Goal: Information Seeking & Learning: Learn about a topic

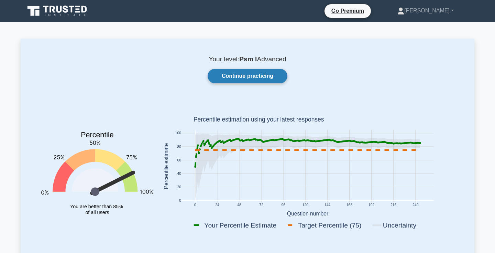
click at [264, 75] on link "Continue practicing" at bounding box center [248, 76] width 80 height 14
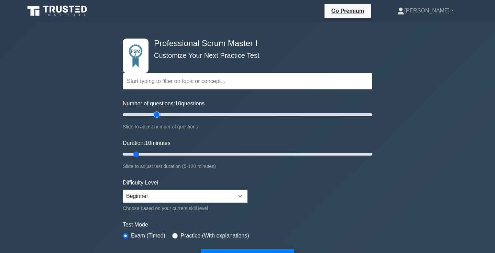
type input "30"
click at [157, 117] on input "Number of questions: 10 questions" at bounding box center [247, 114] width 249 height 8
click at [164, 151] on input "Duration: 10 minutes" at bounding box center [247, 154] width 249 height 8
click at [181, 152] on input "Duration: 30 minutes" at bounding box center [247, 154] width 249 height 8
click at [192, 152] on input "Duration: 30 minutes" at bounding box center [247, 154] width 249 height 8
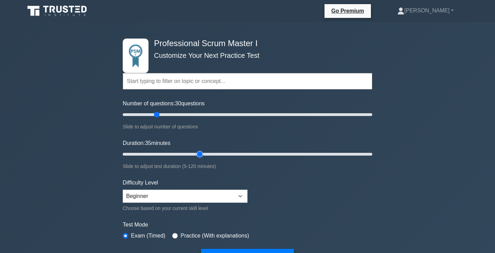
type input "40"
click at [198, 152] on input "Duration: 35 minutes" at bounding box center [247, 154] width 249 height 8
click at [300, 170] on form "Topics Scrum Framework Fundamentals Scrum Artifacts Scrum Events Scrum Roles Sc…" at bounding box center [247, 155] width 249 height 217
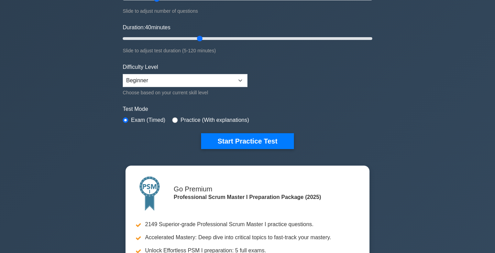
scroll to position [113, 0]
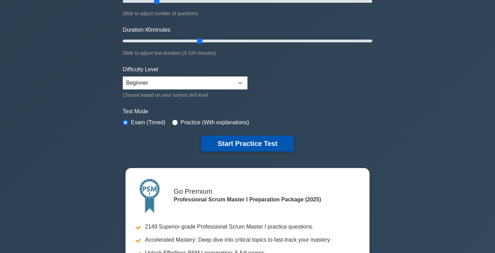
click at [274, 142] on button "Start Practice Test" at bounding box center [247, 143] width 93 height 16
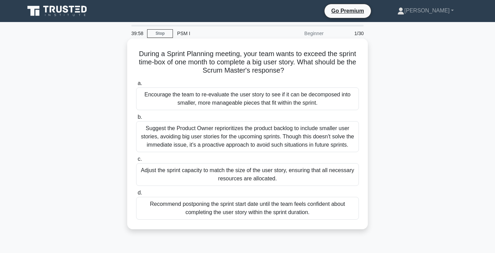
click at [236, 59] on h5 "During a Sprint Planning meeting, your team wants to exceed the sprint time-box…" at bounding box center [247, 61] width 224 height 25
click at [216, 52] on h5 "During a Sprint Planning meeting, your team wants to exceed the sprint time-box…" at bounding box center [247, 61] width 224 height 25
click at [208, 54] on h5 "During a Sprint Planning meeting, your team wants to exceed the sprint time-box…" at bounding box center [247, 61] width 224 height 25
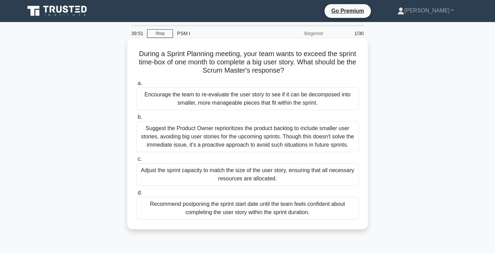
click at [210, 55] on h5 "During a Sprint Planning meeting, your team wants to exceed the sprint time-box…" at bounding box center [247, 61] width 224 height 25
click at [220, 55] on h5 "During a Sprint Planning meeting, your team wants to exceed the sprint time-box…" at bounding box center [247, 61] width 224 height 25
click at [235, 55] on h5 "During a Sprint Planning meeting, your team wants to exceed the sprint time-box…" at bounding box center [247, 61] width 224 height 25
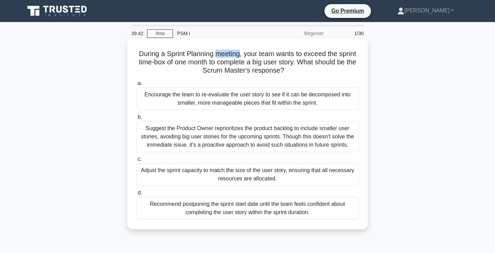
click at [235, 55] on h5 "During a Sprint Planning meeting, your team wants to exceed the sprint time-box…" at bounding box center [247, 61] width 224 height 25
click at [253, 59] on h5 "During a Sprint Planning meeting, your team wants to exceed the sprint time-box…" at bounding box center [247, 61] width 224 height 25
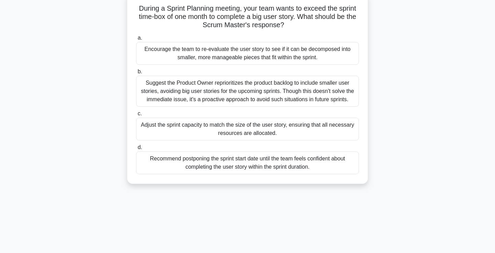
scroll to position [46, 0]
click at [321, 104] on div "Suggest the Product Owner reprioritizes the product backlog to include smaller …" at bounding box center [247, 90] width 223 height 31
click at [136, 73] on input "b. Suggest the Product Owner reprioritizes the product backlog to include small…" at bounding box center [136, 71] width 0 height 4
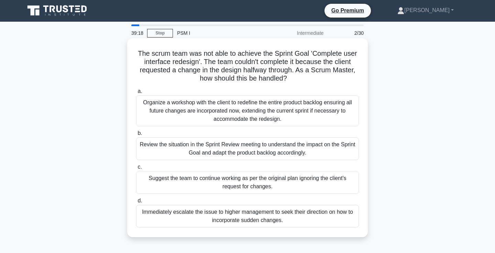
scroll to position [0, 0]
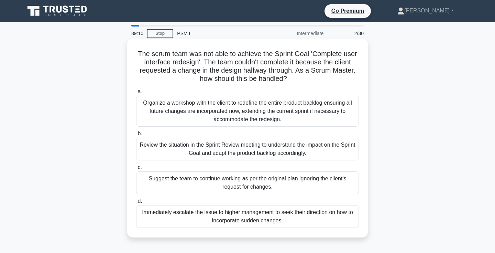
click at [214, 66] on h5 "The scrum team was not able to achieve the Sprint Goal 'Complete user interface…" at bounding box center [247, 66] width 224 height 34
click at [209, 57] on h5 "The scrum team was not able to achieve the Sprint Goal 'Complete user interface…" at bounding box center [247, 66] width 224 height 34
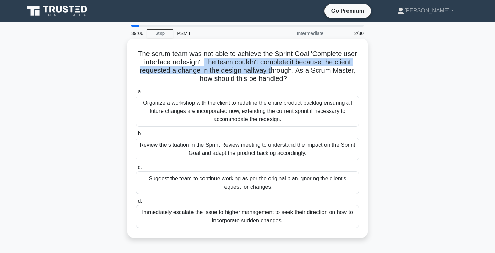
drag, startPoint x: 205, startPoint y: 63, endPoint x: 274, endPoint y: 69, distance: 68.9
click at [274, 69] on h5 "The scrum team was not able to achieve the Sprint Goal 'Complete user interface…" at bounding box center [247, 66] width 224 height 34
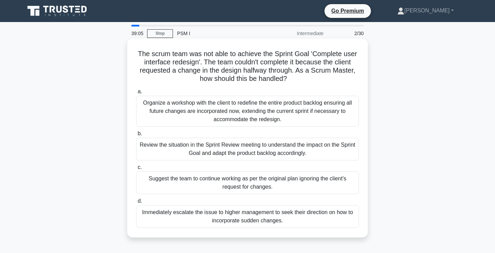
click at [286, 70] on h5 "The scrum team was not able to achieve the Sprint Goal 'Complete user interface…" at bounding box center [247, 66] width 224 height 34
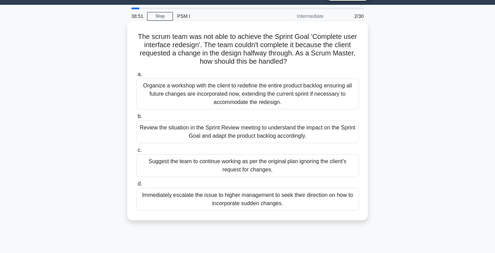
scroll to position [18, 0]
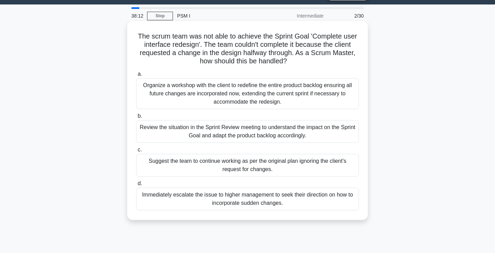
click at [317, 135] on div "Review the situation in the Sprint Review meeting to understand the impact on t…" at bounding box center [247, 131] width 223 height 23
click at [136, 118] on input "b. Review the situation in the Sprint Review meeting to understand the impact o…" at bounding box center [136, 116] width 0 height 4
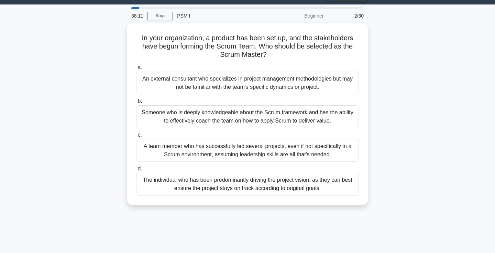
click at [417, 107] on div "In your organization, a product has been set up, and the stakeholders have begu…" at bounding box center [247, 118] width 453 height 190
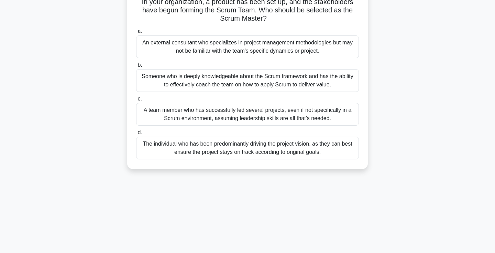
scroll to position [57, 0]
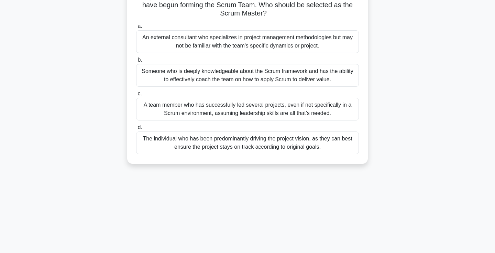
click at [312, 75] on div "Someone who is deeply knowledgeable about the Scrum framework and has the abili…" at bounding box center [247, 75] width 223 height 23
click at [136, 62] on input "b. Someone who is deeply knowledgeable about the Scrum framework and has the ab…" at bounding box center [136, 60] width 0 height 4
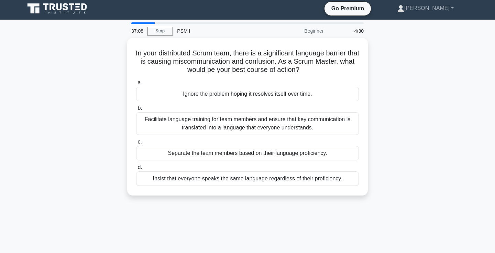
scroll to position [5, 0]
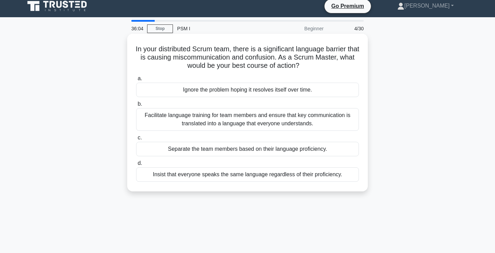
click at [229, 119] on div "Facilitate language training for team members and ensure that key communication…" at bounding box center [247, 119] width 223 height 23
click at [136, 106] on input "b. Facilitate language training for team members and ensure that key communicat…" at bounding box center [136, 104] width 0 height 4
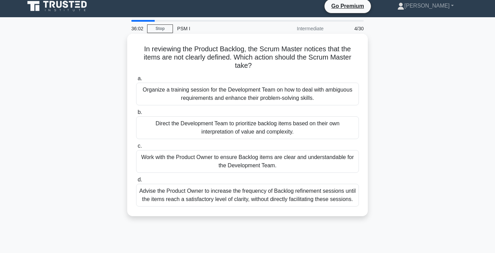
click at [229, 50] on h5 "In reviewing the Product Backlog, the Scrum Master notices that the items are n…" at bounding box center [247, 57] width 224 height 25
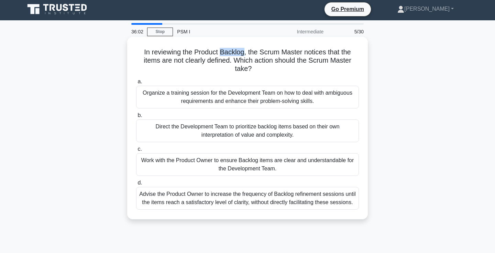
click at [229, 50] on h5 "In reviewing the Product Backlog, the Scrum Master notices that the items are n…" at bounding box center [247, 60] width 224 height 25
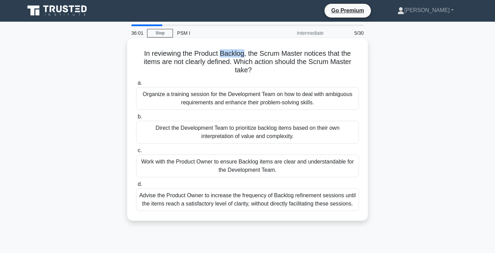
scroll to position [0, 0]
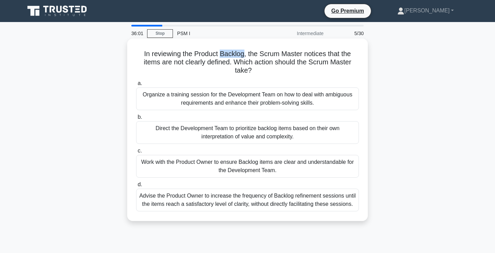
click at [236, 56] on h5 "In reviewing the Product Backlog, the Scrum Master notices that the items are n…" at bounding box center [247, 61] width 224 height 25
click at [231, 60] on h5 "In reviewing the Product Backlog, the Scrum Master notices that the items are n…" at bounding box center [247, 61] width 224 height 25
drag, startPoint x: 232, startPoint y: 61, endPoint x: 272, endPoint y: 65, distance: 40.0
click at [272, 65] on h5 "In reviewing the Product Backlog, the Scrum Master notices that the items are n…" at bounding box center [247, 61] width 224 height 25
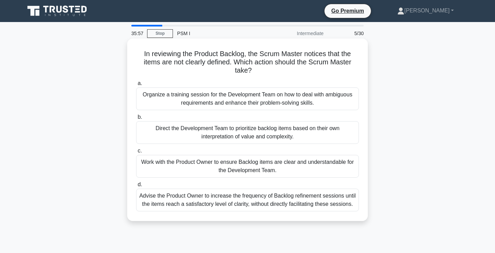
click at [267, 67] on h5 "In reviewing the Product Backlog, the Scrum Master notices that the items are n…" at bounding box center [247, 61] width 224 height 25
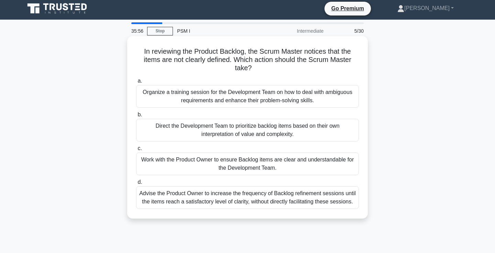
scroll to position [4, 0]
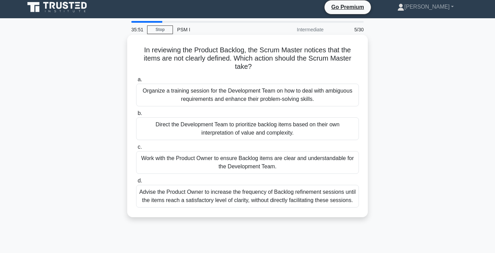
click at [264, 65] on h5 "In reviewing the Product Backlog, the Scrum Master notices that the items are n…" at bounding box center [247, 58] width 224 height 25
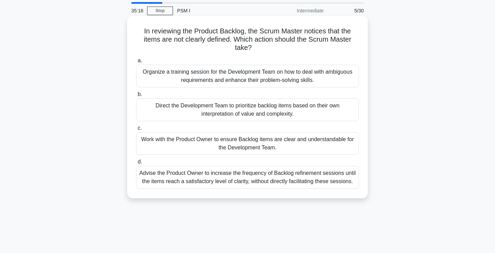
scroll to position [24, 0]
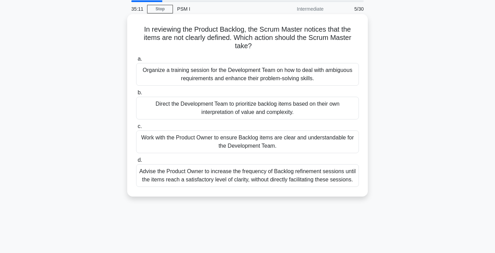
click at [258, 142] on div "Work with the Product Owner to ensure Backlog items are clear and understandabl…" at bounding box center [247, 141] width 223 height 23
click at [136, 128] on input "c. Work with the Product Owner to ensure Backlog items are clear and understand…" at bounding box center [136, 126] width 0 height 4
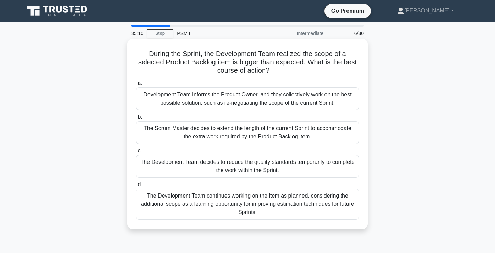
scroll to position [0, 0]
drag, startPoint x: 233, startPoint y: 67, endPoint x: 323, endPoint y: 66, distance: 90.0
click at [323, 66] on h5 "During the Sprint, the Development Team realized the scope of a selected Produc…" at bounding box center [247, 61] width 224 height 25
click at [309, 72] on h5 "During the Sprint, the Development Team realized the scope of a selected Produc…" at bounding box center [247, 61] width 224 height 25
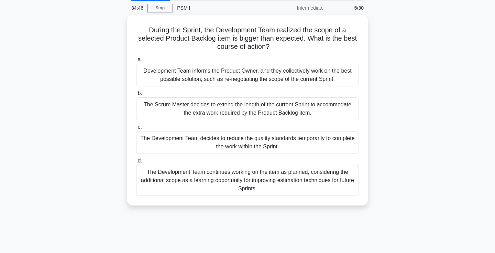
scroll to position [26, 0]
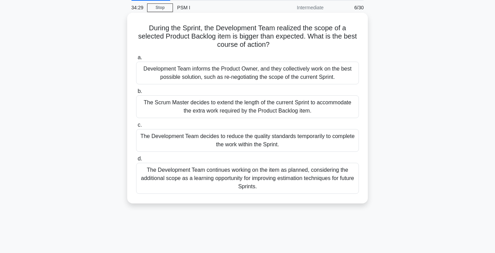
click at [298, 70] on div "Development Team informs the Product Owner, and they collectively work on the b…" at bounding box center [247, 72] width 223 height 23
click at [136, 60] on input "a. Development Team informs the Product Owner, and they collectively work on th…" at bounding box center [136, 57] width 0 height 4
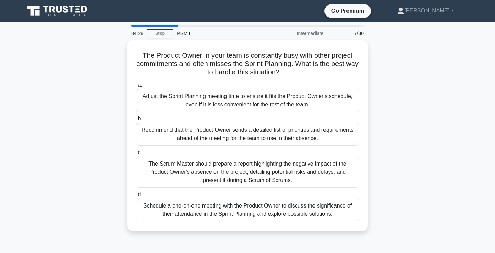
scroll to position [0, 0]
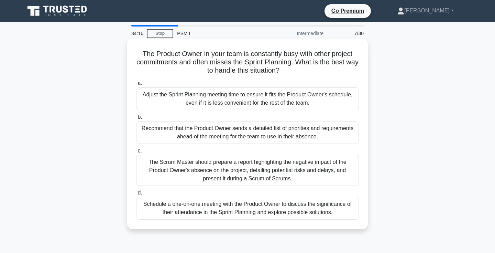
click at [246, 63] on h5 "The Product Owner in your team is constantly busy with other project commitment…" at bounding box center [247, 61] width 224 height 25
drag, startPoint x: 205, startPoint y: 71, endPoint x: 237, endPoint y: 71, distance: 32.0
click at [237, 71] on h5 "The Product Owner in your team is constantly busy with other project commitment…" at bounding box center [247, 61] width 224 height 25
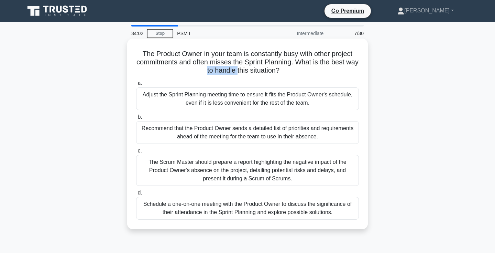
click at [285, 73] on icon at bounding box center [282, 70] width 7 height 8
click at [273, 71] on h5 "The Product Owner in your team is constantly busy with other project commitment…" at bounding box center [247, 61] width 224 height 25
drag, startPoint x: 276, startPoint y: 69, endPoint x: 214, endPoint y: 71, distance: 61.5
click at [214, 71] on h5 "The Product Owner in your team is constantly busy with other project commitment…" at bounding box center [247, 61] width 224 height 25
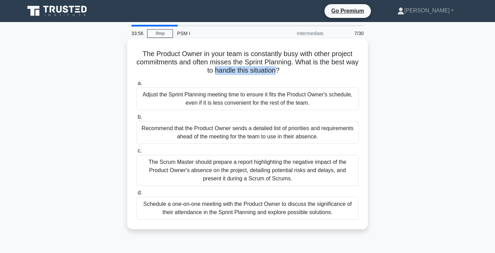
drag, startPoint x: 214, startPoint y: 71, endPoint x: 270, endPoint y: 69, distance: 56.4
click at [270, 69] on h5 "The Product Owner in your team is constantly busy with other project commitment…" at bounding box center [247, 61] width 224 height 25
click at [316, 75] on h5 "The Product Owner in your team is constantly busy with other project commitment…" at bounding box center [247, 61] width 224 height 25
click at [284, 70] on icon ".spinner_0XTQ{transform-origin:center;animation:spinner_y6GP .75s linear infini…" at bounding box center [283, 71] width 8 height 8
drag, startPoint x: 295, startPoint y: 62, endPoint x: 301, endPoint y: 69, distance: 9.7
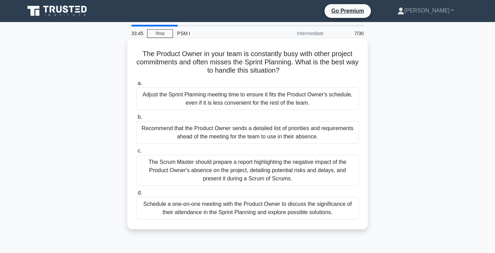
click at [301, 69] on h5 "The Product Owner in your team is constantly busy with other project commitment…" at bounding box center [247, 61] width 224 height 25
click at [251, 206] on div "Schedule a one-on-one meeting with the Product Owner to discuss the significanc…" at bounding box center [247, 208] width 223 height 23
click at [136, 195] on input "d. Schedule a one-on-one meeting with the Product Owner to discuss the signific…" at bounding box center [136, 192] width 0 height 4
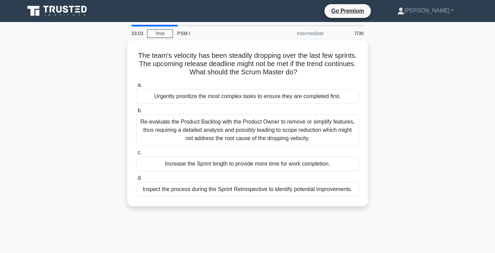
click at [380, 91] on div "The team's velocity has been steadily dropping over the last few sprints. The u…" at bounding box center [247, 127] width 453 height 174
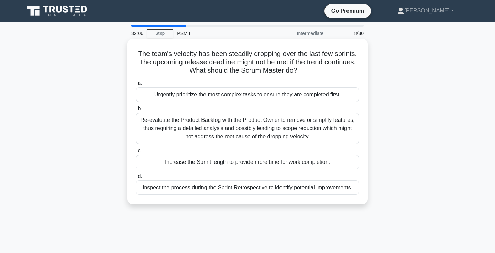
click at [251, 192] on div "Inspect the process during the Sprint Retrospective to identify potential impro…" at bounding box center [247, 187] width 223 height 14
click at [136, 178] on input "d. Inspect the process during the Sprint Retrospective to identify potential im…" at bounding box center [136, 176] width 0 height 4
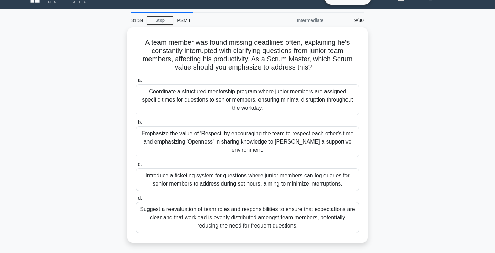
scroll to position [19, 0]
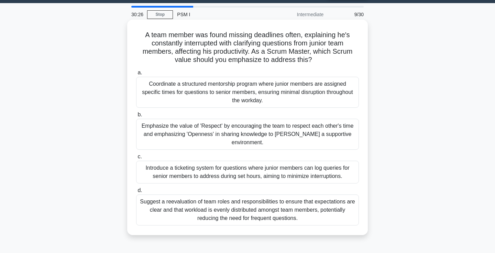
click at [314, 130] on div "Emphasize the value of 'Respect' by encouraging the team to respect each other'…" at bounding box center [247, 134] width 223 height 31
click at [136, 117] on input "b. Emphasize the value of 'Respect' by encouraging the team to respect each oth…" at bounding box center [136, 114] width 0 height 4
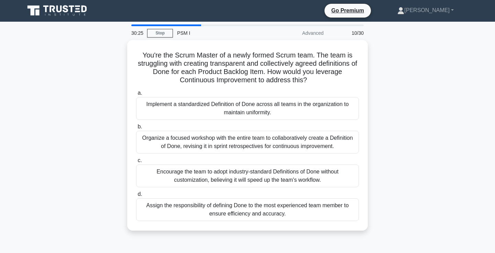
scroll to position [0, 0]
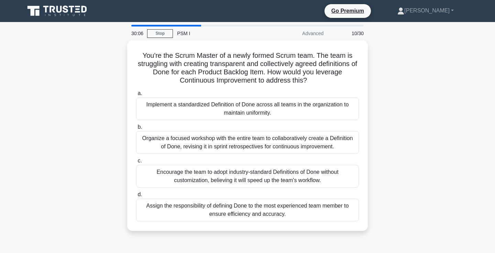
click at [472, 121] on div "You're the Scrum Master of a newly formed Scrum team. The team is struggling wi…" at bounding box center [247, 139] width 453 height 199
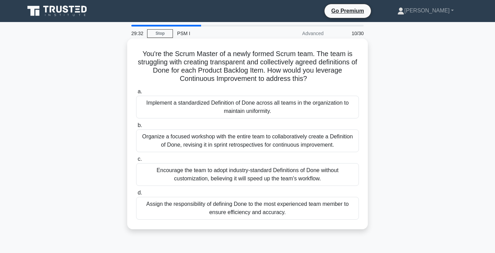
click at [311, 144] on div "Organize a focused workshop with the entire team to collaboratively create a De…" at bounding box center [247, 140] width 223 height 23
click at [136, 127] on input "b. Organize a focused workshop with the entire team to collaboratively create a…" at bounding box center [136, 125] width 0 height 4
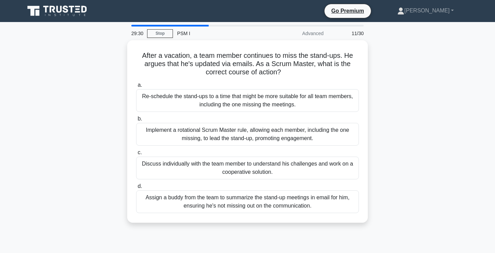
click at [405, 120] on div "After a vacation, a team member continues to miss the stand-ups. He argues that…" at bounding box center [247, 135] width 453 height 190
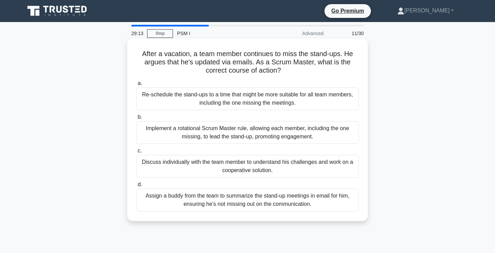
click at [303, 160] on div "Discuss individually with the team member to understand his challenges and work…" at bounding box center [247, 166] width 223 height 23
click at [136, 153] on input "c. Discuss individually with the team member to understand his challenges and w…" at bounding box center [136, 150] width 0 height 4
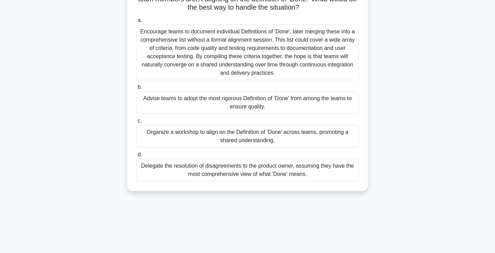
scroll to position [71, 0]
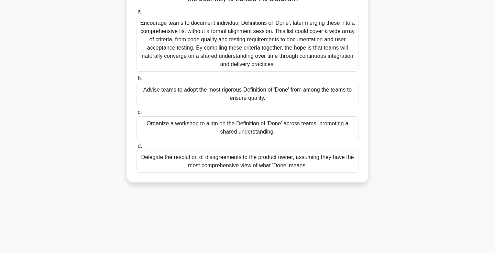
click at [259, 132] on div "Organize a workshop to align on the Definition of 'Done' across teams, promotin…" at bounding box center [247, 127] width 223 height 23
click at [136, 114] on input "c. Organize a workshop to align on the Definition of 'Done' across teams, promo…" at bounding box center [136, 112] width 0 height 4
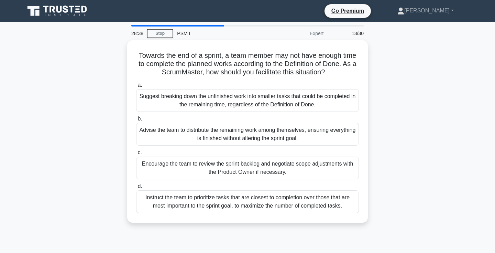
scroll to position [0, 0]
click at [399, 127] on div "Towards the end of a sprint, a team member may not have enough time to complete…" at bounding box center [247, 135] width 453 height 190
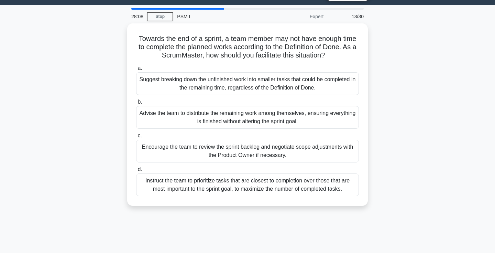
scroll to position [16, 0]
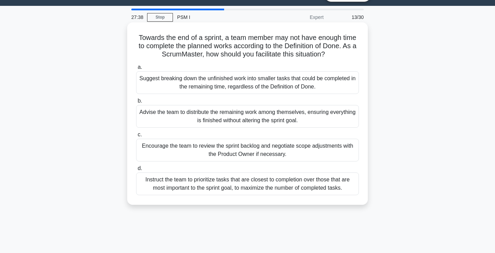
click at [332, 158] on div "Encourage the team to review the sprint backlog and negotiate scope adjustments…" at bounding box center [247, 149] width 223 height 23
click at [136, 137] on input "c. Encourage the team to review the sprint backlog and negotiate scope adjustme…" at bounding box center [136, 134] width 0 height 4
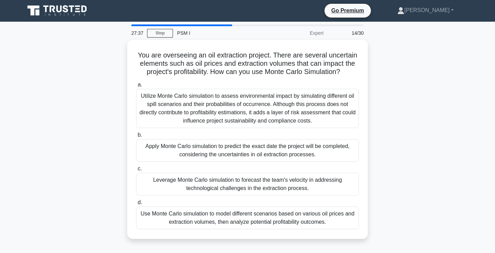
scroll to position [0, 0]
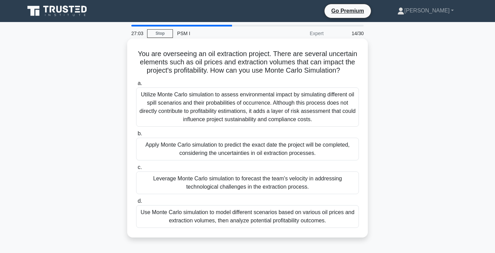
click at [310, 180] on div "Leverage Monte Carlo simulation to forecast the team's velocity in addressing t…" at bounding box center [247, 182] width 223 height 23
click at [136, 169] on input "c. Leverage Monte Carlo simulation to forecast the team's velocity in addressin…" at bounding box center [136, 167] width 0 height 4
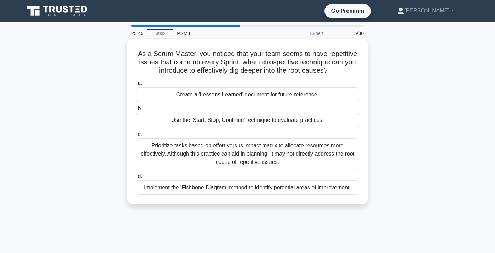
click at [320, 190] on div "Implement the 'Fishbone Diagram' method to identify potential areas of improvem…" at bounding box center [247, 187] width 223 height 14
click at [136, 178] on input "d. Implement the 'Fishbone Diagram' method to identify potential areas of impro…" at bounding box center [136, 176] width 0 height 4
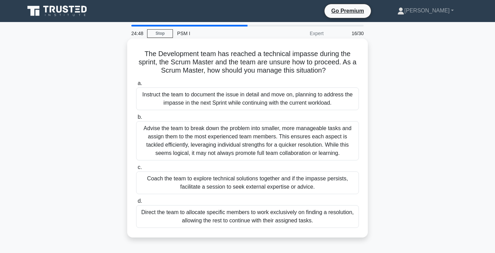
click at [303, 186] on div "Coach the team to explore technical solutions together and if the impasse persi…" at bounding box center [247, 182] width 223 height 23
click at [136, 169] on input "c. Coach the team to explore technical solutions together and if the impasse pe…" at bounding box center [136, 167] width 0 height 4
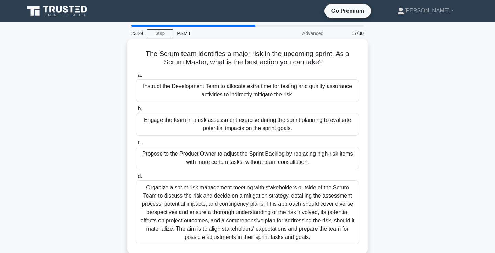
click at [208, 107] on label "b. Engage the team in a risk assessment exercise during the sprint planning to …" at bounding box center [247, 119] width 223 height 31
click at [136, 107] on input "b. Engage the team in a risk assessment exercise during the sprint planning to …" at bounding box center [136, 108] width 0 height 4
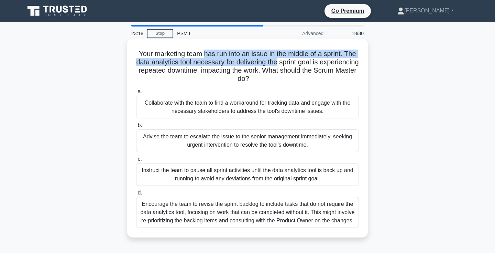
drag, startPoint x: 203, startPoint y: 53, endPoint x: 277, endPoint y: 61, distance: 74.7
click at [277, 61] on h5 "Your marketing team has run into an issue in the middle of a sprint. The data a…" at bounding box center [247, 66] width 224 height 34
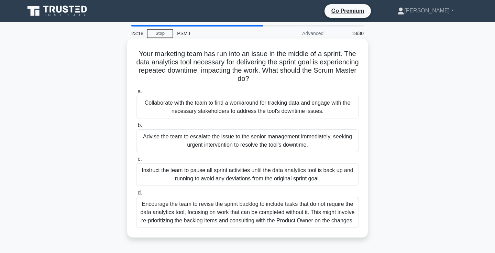
click at [288, 65] on h5 "Your marketing team has run into an issue in the middle of a sprint. The data a…" at bounding box center [247, 66] width 224 height 34
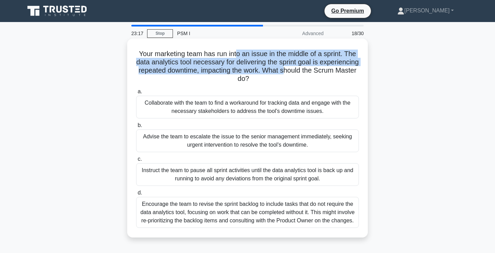
drag, startPoint x: 285, startPoint y: 69, endPoint x: 235, endPoint y: 50, distance: 53.0
click at [235, 50] on h5 "Your marketing team has run into an issue in the middle of a sprint. The data a…" at bounding box center [247, 66] width 224 height 34
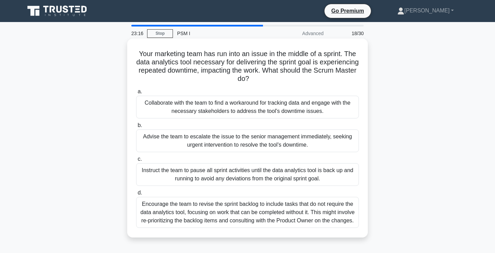
click at [234, 51] on h5 "Your marketing team has run into an issue in the middle of a sprint. The data a…" at bounding box center [247, 66] width 224 height 34
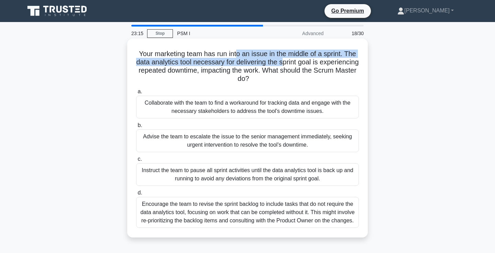
drag, startPoint x: 235, startPoint y: 52, endPoint x: 284, endPoint y: 61, distance: 49.3
click at [284, 61] on h5 "Your marketing team has run into an issue in the middle of a sprint. The data a…" at bounding box center [247, 66] width 224 height 34
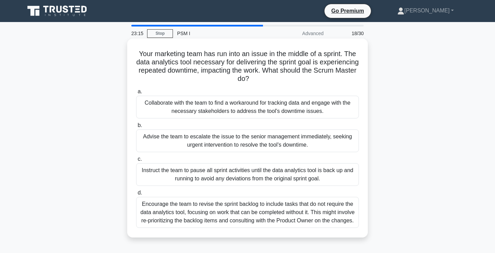
click at [294, 68] on h5 "Your marketing team has run into an issue in the middle of a sprint. The data a…" at bounding box center [247, 66] width 224 height 34
click at [315, 105] on div "Collaborate with the team to find a workaround for tracking data and engage wit…" at bounding box center [247, 107] width 223 height 23
click at [136, 94] on input "a. Collaborate with the team to find a workaround for tracking data and engage …" at bounding box center [136, 91] width 0 height 4
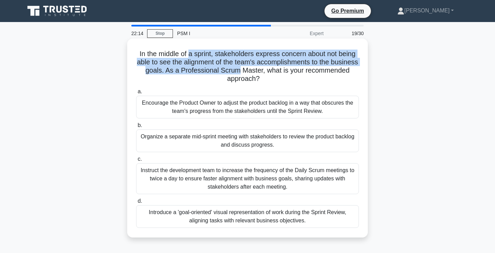
drag, startPoint x: 189, startPoint y: 54, endPoint x: 239, endPoint y: 67, distance: 51.8
click at [239, 67] on h5 "In the middle of a sprint, stakeholders express concern about not being able to…" at bounding box center [247, 66] width 224 height 34
click at [240, 67] on h5 "In the middle of a sprint, stakeholders express concern about not being able to…" at bounding box center [247, 66] width 224 height 34
drag, startPoint x: 240, startPoint y: 67, endPoint x: 210, endPoint y: 54, distance: 32.8
click at [210, 54] on h5 "In the middle of a sprint, stakeholders express concern about not being able to…" at bounding box center [247, 66] width 224 height 34
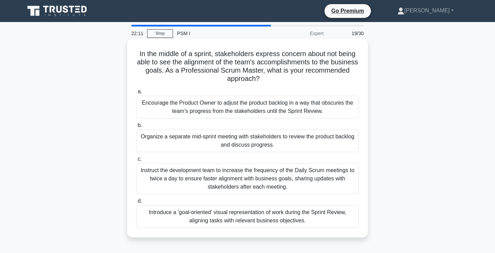
click at [210, 54] on h5 "In the middle of a sprint, stakeholders express concern about not being able to…" at bounding box center [247, 66] width 224 height 34
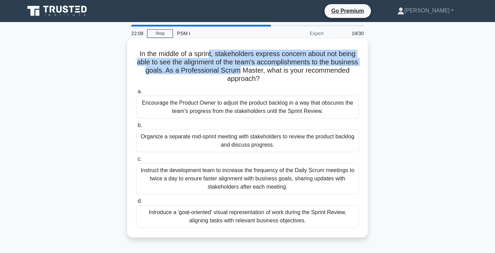
drag, startPoint x: 210, startPoint y: 54, endPoint x: 238, endPoint y: 66, distance: 30.9
click at [238, 66] on h5 "In the middle of a sprint, stakeholders express concern about not being able to…" at bounding box center [247, 66] width 224 height 34
click at [239, 67] on h5 "In the middle of a sprint, stakeholders express concern about not being able to…" at bounding box center [247, 66] width 224 height 34
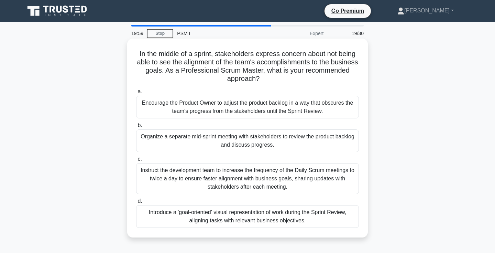
click at [342, 215] on div "Introduce a 'goal-oriented' visual representation of work during the Sprint Rev…" at bounding box center [247, 216] width 223 height 23
click at [136, 203] on input "d. Introduce a 'goal-oriented' visual representation of work during the Sprint …" at bounding box center [136, 201] width 0 height 4
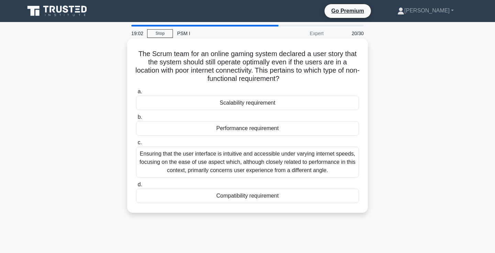
click at [282, 131] on div "Performance requirement" at bounding box center [247, 128] width 223 height 14
click at [136, 119] on input "b. Performance requirement" at bounding box center [136, 117] width 0 height 4
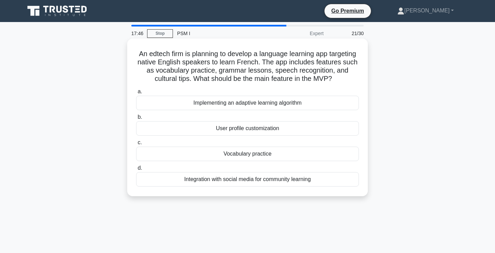
click at [253, 156] on div "Vocabulary practice" at bounding box center [247, 153] width 223 height 14
click at [136, 145] on input "c. Vocabulary practice" at bounding box center [136, 142] width 0 height 4
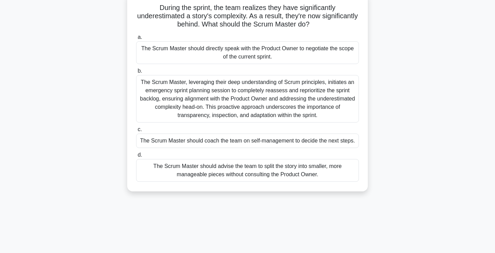
scroll to position [50, 0]
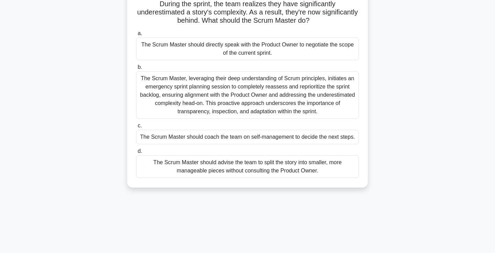
click at [354, 140] on div "The Scrum Master should coach the team on self-management to decide the next st…" at bounding box center [247, 137] width 223 height 14
click at [136, 128] on input "c. The Scrum Master should coach the team on self-management to decide the next…" at bounding box center [136, 125] width 0 height 4
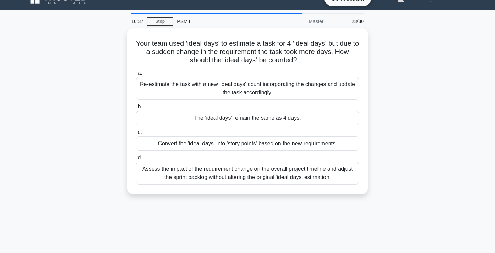
scroll to position [16, 0]
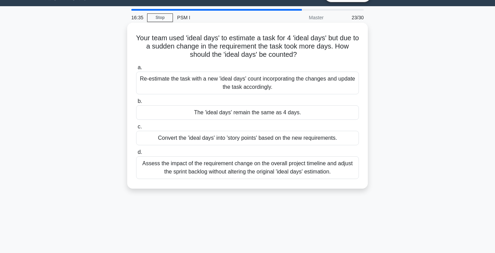
click at [338, 112] on div "The 'ideal days' remain the same as 4 days." at bounding box center [247, 112] width 223 height 14
click at [136, 103] on input "b. The 'ideal days' remain the same as 4 days." at bounding box center [136, 101] width 0 height 4
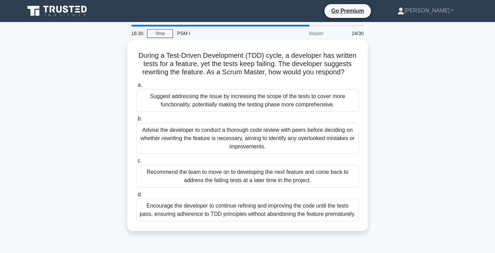
scroll to position [7, 0]
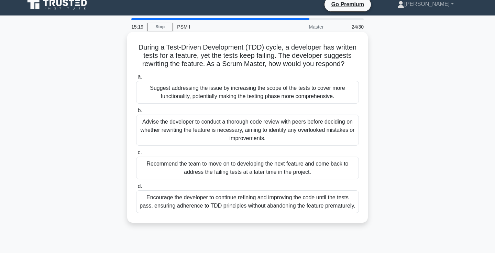
click at [237, 131] on div "Advise the developer to conduct a thorough code review with peers before decidi…" at bounding box center [247, 129] width 223 height 31
click at [136, 113] on input "b. Advise the developer to conduct a thorough code review with peers before dec…" at bounding box center [136, 110] width 0 height 4
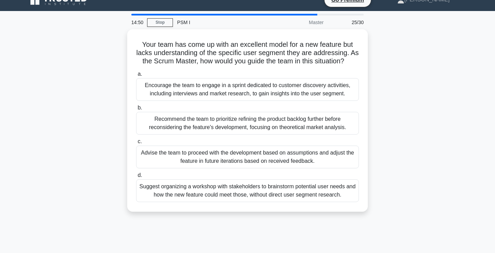
scroll to position [15, 0]
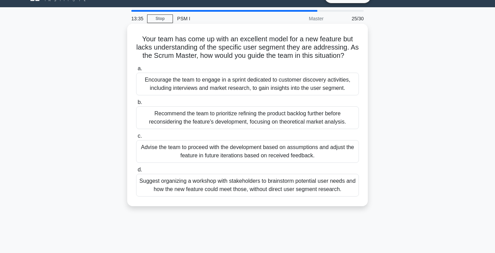
click at [343, 118] on div "Recommend the team to prioritize refining the product backlog further before re…" at bounding box center [247, 117] width 223 height 23
click at [136, 104] on input "b. Recommend the team to prioritize refining the product backlog further before…" at bounding box center [136, 102] width 0 height 4
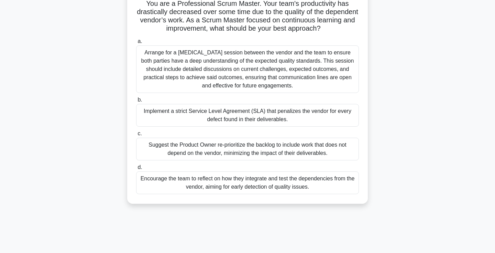
scroll to position [55, 0]
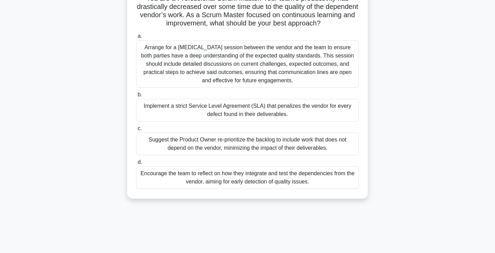
click at [330, 182] on div "Encourage the team to reflect on how they integrate and test the dependencies f…" at bounding box center [247, 177] width 223 height 23
click at [136, 164] on input "d. Encourage the team to reflect on how they integrate and test the dependencie…" at bounding box center [136, 162] width 0 height 4
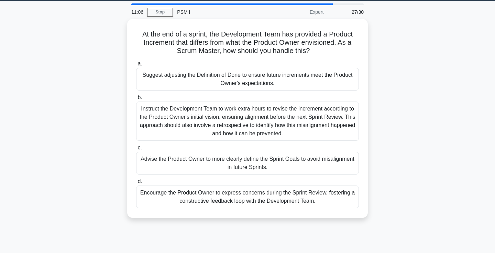
scroll to position [23, 0]
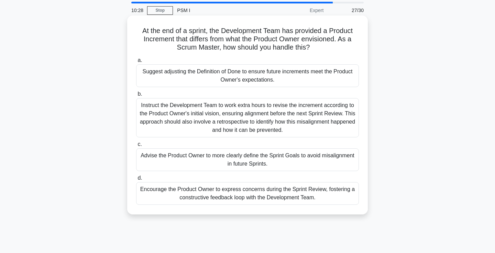
click at [271, 161] on div "Advise the Product Owner to more clearly define the Sprint Goals to avoid misal…" at bounding box center [247, 159] width 223 height 23
click at [136, 146] on input "c. Advise the Product Owner to more clearly define the Sprint Goals to avoid mi…" at bounding box center [136, 144] width 0 height 4
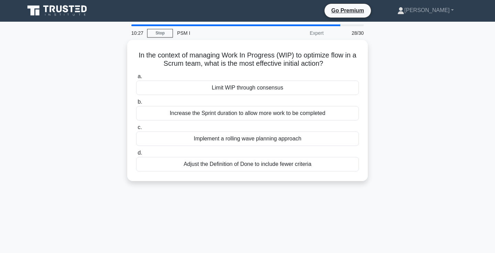
scroll to position [0, 0]
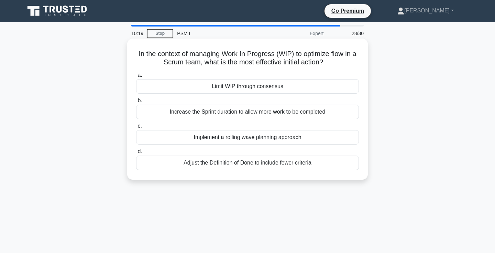
click at [295, 89] on div "Limit WIP through consensus" at bounding box center [247, 86] width 223 height 14
click at [136, 77] on input "a. Limit WIP through consensus" at bounding box center [136, 75] width 0 height 4
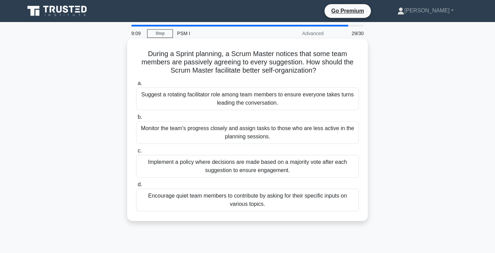
click at [327, 203] on div "Encourage quiet team members to contribute by asking for their specific inputs …" at bounding box center [247, 199] width 223 height 23
click at [136, 187] on input "d. Encourage quiet team members to contribute by asking for their specific inpu…" at bounding box center [136, 184] width 0 height 4
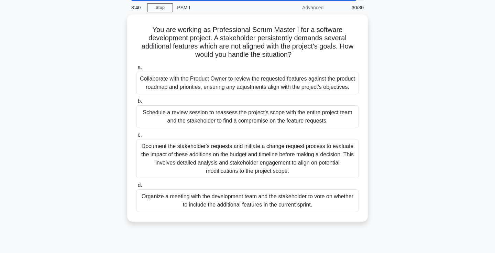
scroll to position [27, 0]
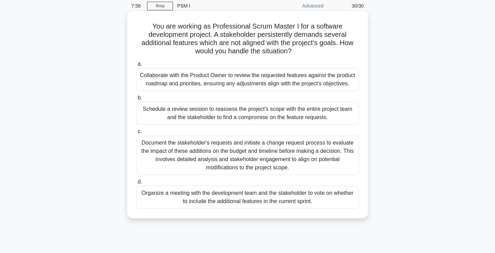
click at [308, 117] on div "Schedule a review session to reassess the project's scope with the entire proje…" at bounding box center [247, 113] width 223 height 23
click at [136, 100] on input "b. Schedule a review session to reassess the project's scope with the entire pr…" at bounding box center [136, 98] width 0 height 4
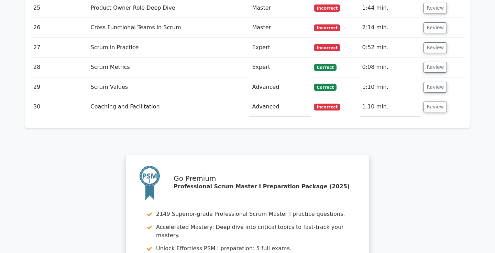
scroll to position [1584, 0]
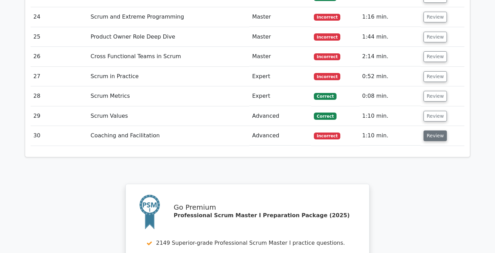
click at [430, 130] on button "Review" at bounding box center [434, 135] width 23 height 11
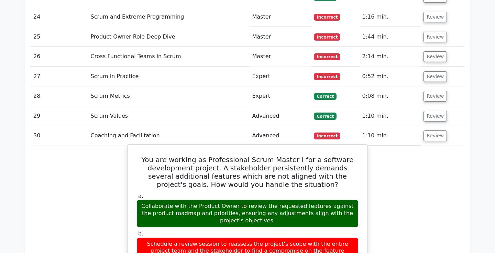
drag, startPoint x: 200, startPoint y: 180, endPoint x: 259, endPoint y: 192, distance: 59.6
click at [259, 199] on div "Collaborate with the Product Owner to review the requested features against the…" at bounding box center [247, 212] width 222 height 27
click at [274, 199] on div "Collaborate with the Product Owner to review the requested features against the…" at bounding box center [247, 212] width 222 height 27
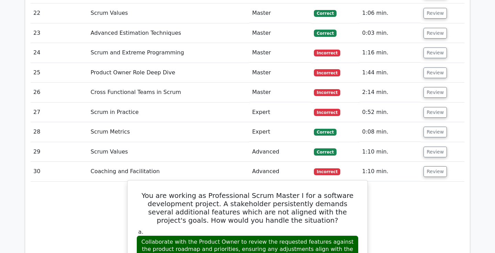
scroll to position [1537, 0]
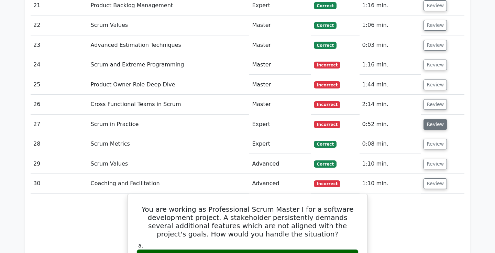
click at [437, 119] on button "Review" at bounding box center [434, 124] width 23 height 11
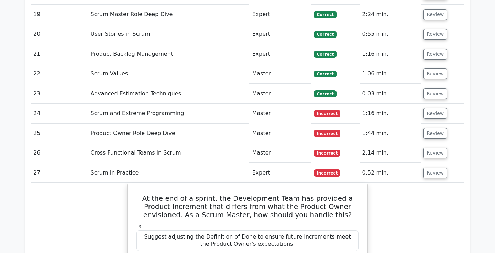
scroll to position [1483, 0]
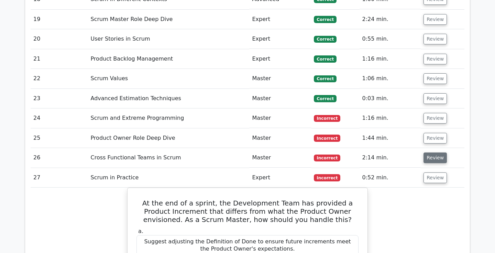
click at [438, 152] on button "Review" at bounding box center [434, 157] width 23 height 11
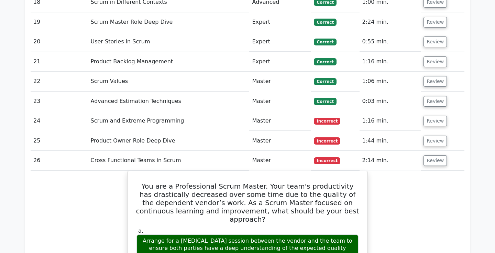
scroll to position [1477, 0]
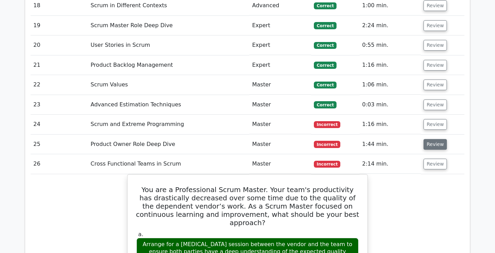
click at [436, 139] on button "Review" at bounding box center [434, 144] width 23 height 11
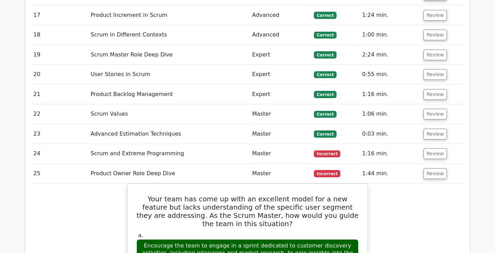
scroll to position [1444, 0]
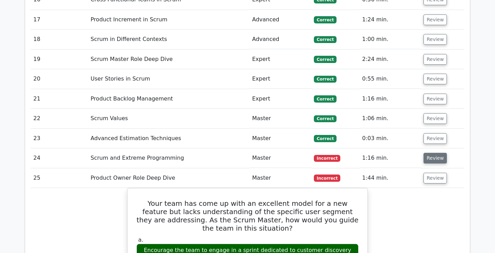
click at [431, 153] on button "Review" at bounding box center [434, 158] width 23 height 11
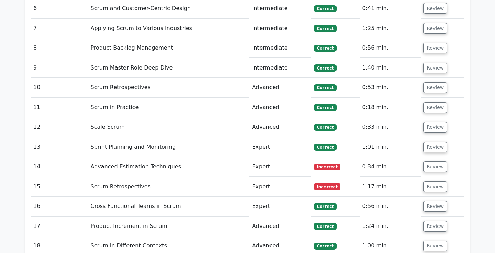
scroll to position [1196, 0]
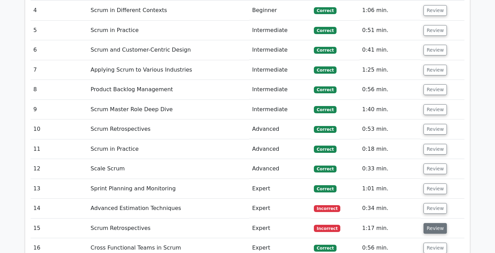
click at [429, 223] on button "Review" at bounding box center [434, 228] width 23 height 11
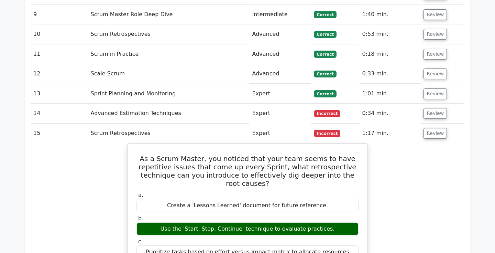
scroll to position [1285, 0]
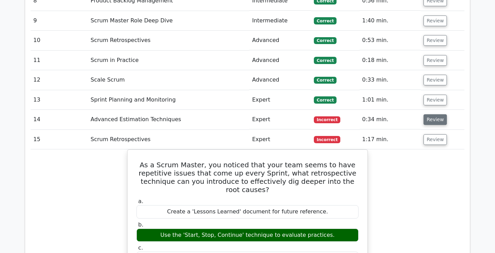
click at [440, 114] on button "Review" at bounding box center [434, 119] width 23 height 11
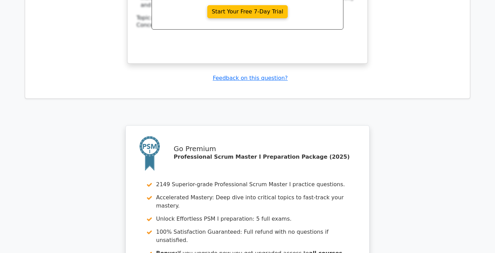
scroll to position [4054, 0]
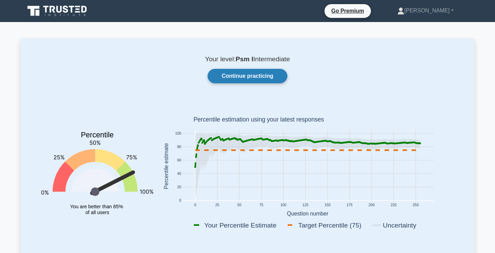
click at [267, 74] on link "Continue practicing" at bounding box center [248, 76] width 80 height 14
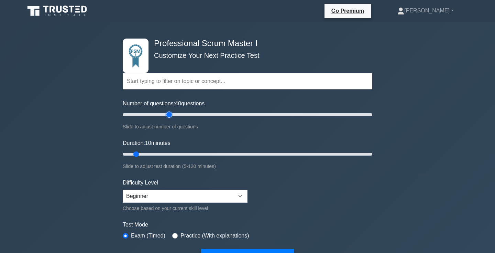
click at [168, 114] on input "Number of questions: 40 questions" at bounding box center [247, 114] width 249 height 8
click at [161, 114] on input "Number of questions: 35 questions" at bounding box center [247, 114] width 249 height 8
type input "30"
click at [157, 114] on input "Number of questions: 35 questions" at bounding box center [247, 114] width 249 height 8
click at [171, 149] on div "Duration: 10 minutes Slide to adjust test duration (5-120 minutes)" at bounding box center [247, 154] width 249 height 31
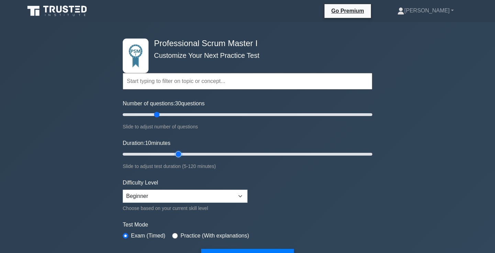
click at [175, 153] on input "Duration: 10 minutes" at bounding box center [247, 154] width 249 height 8
type input "35"
click at [187, 155] on input "Duration: 35 minutes" at bounding box center [247, 154] width 249 height 8
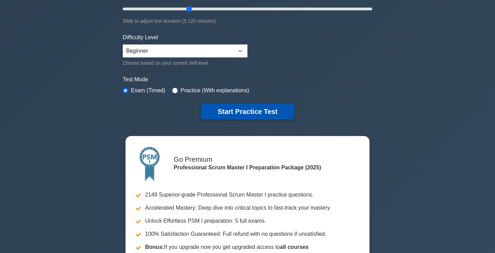
click at [263, 109] on button "Start Practice Test" at bounding box center [247, 111] width 93 height 16
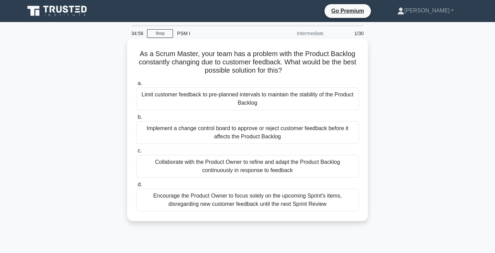
drag, startPoint x: 201, startPoint y: 54, endPoint x: 288, endPoint y: 69, distance: 88.2
click at [288, 69] on h5 "As a Scrum Master, your team has a problem with the Product Backlog constantly …" at bounding box center [247, 61] width 224 height 25
click at [287, 69] on icon at bounding box center [284, 71] width 5 height 8
click at [284, 70] on icon ".spinner_0XTQ{transform-origin:center;animation:spinner_y6GP .75s linear infini…" at bounding box center [286, 71] width 8 height 8
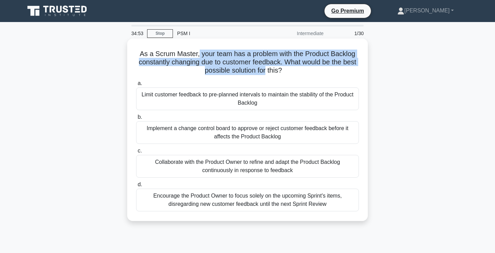
drag, startPoint x: 199, startPoint y: 52, endPoint x: 265, endPoint y: 71, distance: 68.0
click at [265, 71] on h5 "As a Scrum Master, your team has a problem with the Product Backlog constantly …" at bounding box center [247, 61] width 224 height 25
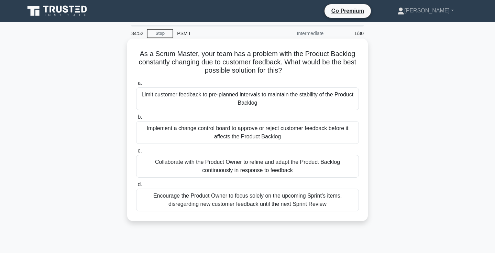
click at [295, 71] on h5 "As a Scrum Master, your team has a problem with the Product Backlog constantly …" at bounding box center [247, 61] width 224 height 25
drag, startPoint x: 293, startPoint y: 71, endPoint x: 271, endPoint y: 66, distance: 21.8
click at [271, 66] on h5 "As a Scrum Master, your team has a problem with the Product Backlog constantly …" at bounding box center [247, 61] width 224 height 25
click at [244, 63] on h5 "As a Scrum Master, your team has a problem with the Product Backlog constantly …" at bounding box center [247, 61] width 224 height 25
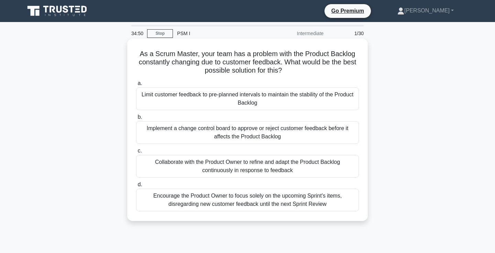
click at [244, 63] on h5 "As a Scrum Master, your team has a problem with the Product Backlog constantly …" at bounding box center [247, 61] width 224 height 25
drag, startPoint x: 208, startPoint y: 63, endPoint x: 293, endPoint y: 63, distance: 85.2
click at [293, 63] on h5 "As a Scrum Master, your team has a problem with the Product Backlog constantly …" at bounding box center [247, 61] width 224 height 25
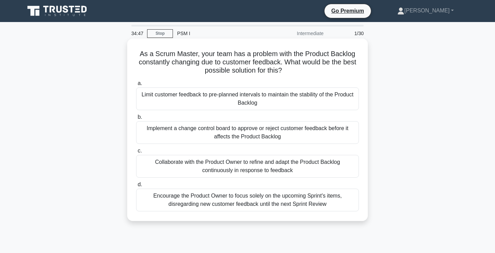
click at [308, 76] on div "As a Scrum Master, your team has a problem with the Product Backlog constantly …" at bounding box center [247, 129] width 235 height 177
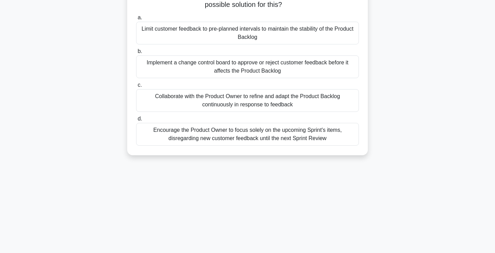
scroll to position [67, 0]
click at [296, 98] on div "Collaborate with the Product Owner to refine and adapt the Product Backlog cont…" at bounding box center [247, 99] width 223 height 23
click at [136, 86] on input "c. Collaborate with the Product Owner to refine and adapt the Product Backlog c…" at bounding box center [136, 84] width 0 height 4
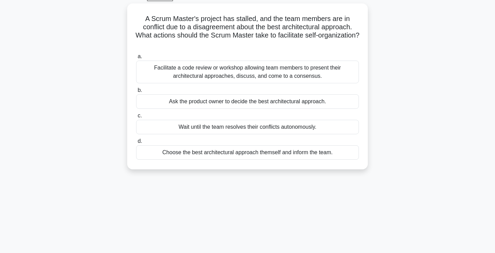
scroll to position [37, 0]
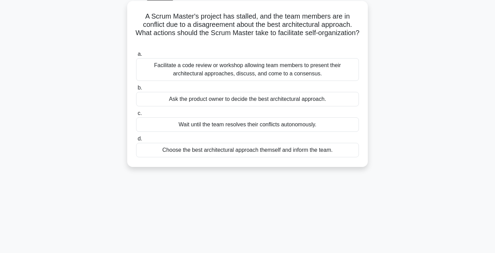
click at [338, 75] on div "Facilitate a code review or workshop allowing team members to present their arc…" at bounding box center [247, 69] width 223 height 23
click at [136, 56] on input "a. Facilitate a code review or workshop allowing team members to present their …" at bounding box center [136, 54] width 0 height 4
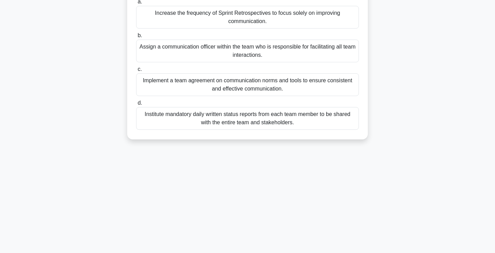
scroll to position [84, 0]
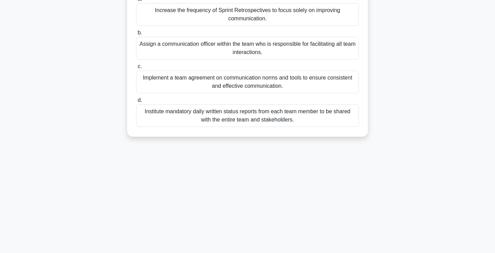
click at [356, 85] on div "Implement a team agreement on communication norms and tools to ensure consisten…" at bounding box center [247, 81] width 223 height 23
click at [136, 69] on input "c. Implement a team agreement on communication norms and tools to ensure consis…" at bounding box center [136, 66] width 0 height 4
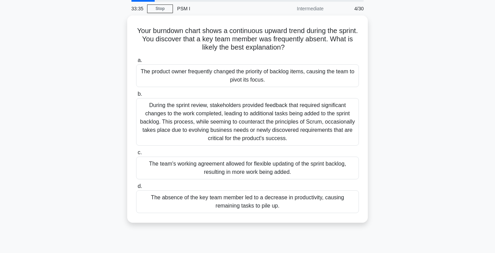
scroll to position [26, 0]
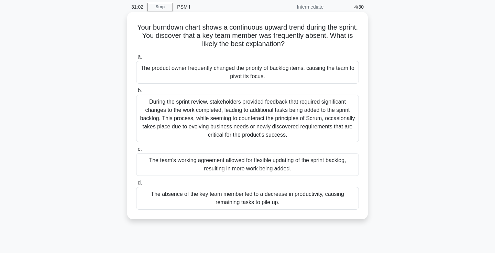
click at [280, 203] on div "The absence of the key team member led to a decrease in productivity, causing r…" at bounding box center [247, 198] width 223 height 23
click at [136, 185] on input "d. The absence of the key team member led to a decrease in productivity, causin…" at bounding box center [136, 182] width 0 height 4
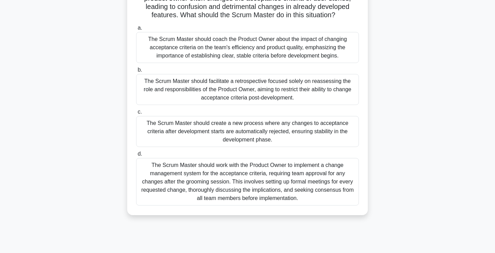
scroll to position [66, 0]
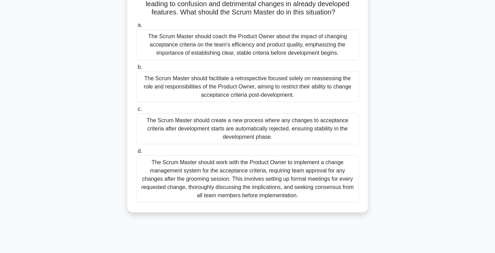
click at [309, 45] on div "The Scrum Master should coach the Product Owner about the impact of changing ac…" at bounding box center [247, 44] width 223 height 31
click at [136, 27] on input "a. The Scrum Master should coach the Product Owner about the impact of changing…" at bounding box center [136, 25] width 0 height 4
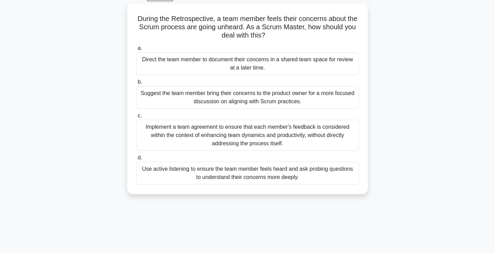
scroll to position [39, 0]
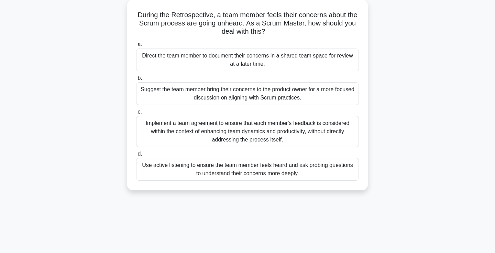
click at [334, 169] on div "Use active listening to ensure the team member feels heard and ask probing ques…" at bounding box center [247, 169] width 223 height 23
click at [136, 156] on input "d. Use active listening to ensure the team member feels heard and ask probing q…" at bounding box center [136, 154] width 0 height 4
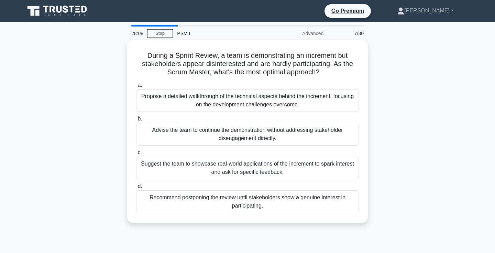
scroll to position [0, 0]
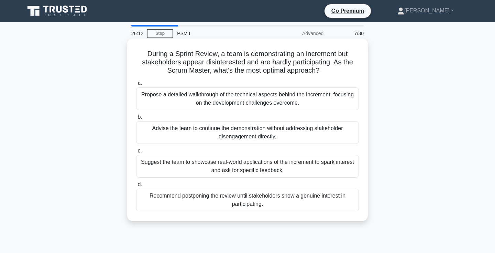
click at [324, 137] on div "Advise the team to continue the demonstration without addressing stakeholder di…" at bounding box center [247, 132] width 223 height 23
click at [136, 119] on input "b. Advise the team to continue the demonstration without addressing stakeholder…" at bounding box center [136, 117] width 0 height 4
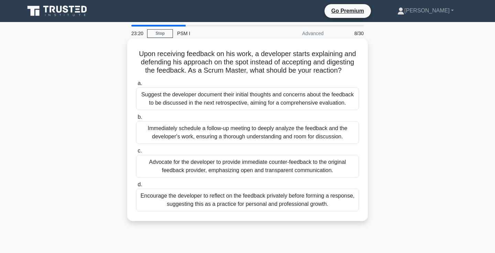
click at [337, 201] on div "Encourage the developer to reflect on the feedback privately before forming a r…" at bounding box center [247, 199] width 223 height 23
click at [136, 187] on input "d. Encourage the developer to reflect on the feedback privately before forming …" at bounding box center [136, 184] width 0 height 4
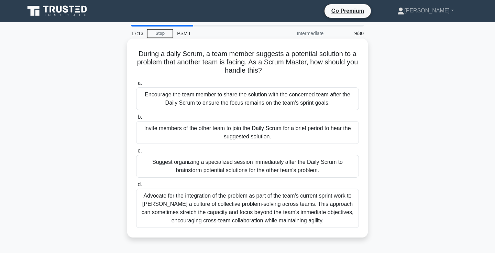
click at [219, 59] on h5 "During a daily Scrum, a team member suggests a potential solution to a problem …" at bounding box center [247, 61] width 224 height 25
click at [230, 59] on h5 "During a daily Scrum, a team member suggests a potential solution to a problem …" at bounding box center [247, 61] width 224 height 25
drag, startPoint x: 202, startPoint y: 61, endPoint x: 264, endPoint y: 60, distance: 61.8
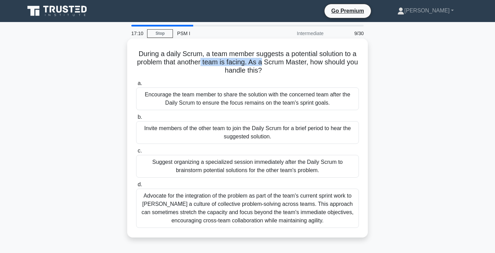
click at [264, 60] on h5 "During a daily Scrum, a team member suggests a potential solution to a problem …" at bounding box center [247, 61] width 224 height 25
click at [286, 64] on h5 "During a daily Scrum, a team member suggests a potential solution to a problem …" at bounding box center [247, 61] width 224 height 25
drag, startPoint x: 286, startPoint y: 64, endPoint x: 206, endPoint y: 63, distance: 80.1
click at [206, 63] on h5 "During a daily Scrum, a team member suggests a potential solution to a problem …" at bounding box center [247, 61] width 224 height 25
click at [200, 63] on h5 "During a daily Scrum, a team member suggests a potential solution to a problem …" at bounding box center [247, 61] width 224 height 25
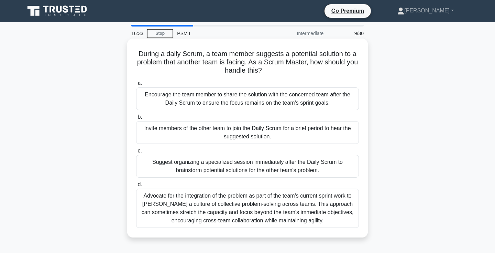
click at [341, 98] on div "Encourage the team member to share the solution with the concerned team after t…" at bounding box center [247, 98] width 223 height 23
click at [136, 86] on input "a. Encourage the team member to share the solution with the concerned team afte…" at bounding box center [136, 83] width 0 height 4
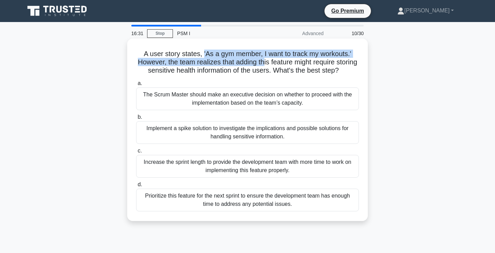
drag, startPoint x: 203, startPoint y: 54, endPoint x: 264, endPoint y: 59, distance: 61.1
click at [264, 59] on h5 "A user story states, 'As a gym member, I want to track my workouts.' However, t…" at bounding box center [247, 61] width 224 height 25
click at [273, 56] on h5 "A user story states, 'As a gym member, I want to track my workouts.' However, t…" at bounding box center [247, 61] width 224 height 25
drag, startPoint x: 233, startPoint y: 56, endPoint x: 259, endPoint y: 61, distance: 26.5
click at [259, 61] on h5 "A user story states, 'As a gym member, I want to track my workouts.' However, t…" at bounding box center [247, 61] width 224 height 25
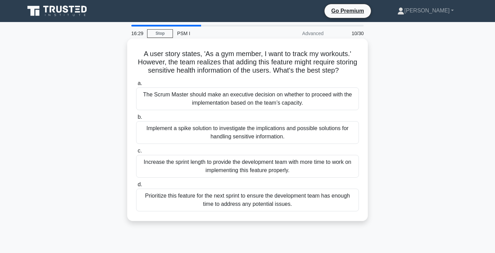
click at [260, 61] on h5 "A user story states, 'As a gym member, I want to track my workouts.' However, t…" at bounding box center [247, 61] width 224 height 25
drag, startPoint x: 254, startPoint y: 61, endPoint x: 208, endPoint y: 61, distance: 46.0
click at [208, 61] on h5 "A user story states, 'As a gym member, I want to track my workouts.' However, t…" at bounding box center [247, 61] width 224 height 25
drag, startPoint x: 199, startPoint y: 61, endPoint x: 304, endPoint y: 62, distance: 104.8
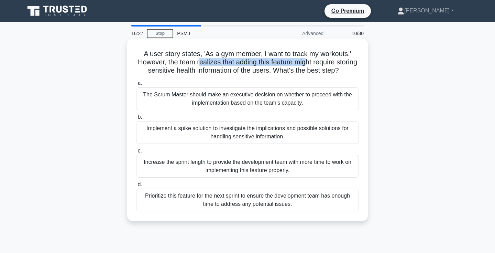
click at [304, 62] on h5 "A user story states, 'As a gym member, I want to track my workouts.' However, t…" at bounding box center [247, 61] width 224 height 25
drag, startPoint x: 304, startPoint y: 62, endPoint x: 234, endPoint y: 61, distance: 70.1
click at [234, 61] on h5 "A user story states, 'As a gym member, I want to track my workouts.' However, t…" at bounding box center [247, 61] width 224 height 25
click at [233, 61] on h5 "A user story states, 'As a gym member, I want to track my workouts.' However, t…" at bounding box center [247, 61] width 224 height 25
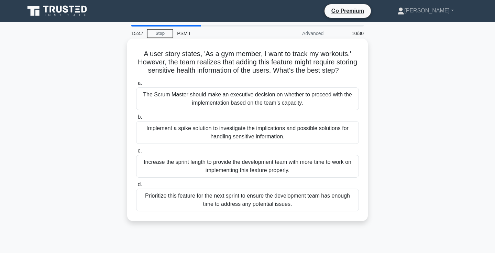
click at [214, 203] on div "Prioritize this feature for the next sprint to ensure the development team has …" at bounding box center [247, 199] width 223 height 23
click at [136, 187] on input "d. Prioritize this feature for the next sprint to ensure the development team h…" at bounding box center [136, 184] width 0 height 4
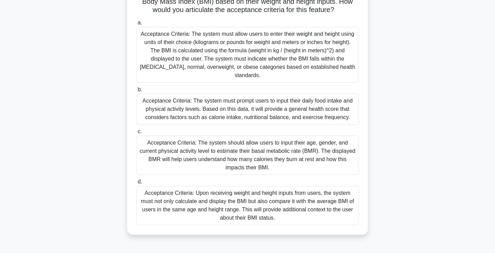
scroll to position [65, 0]
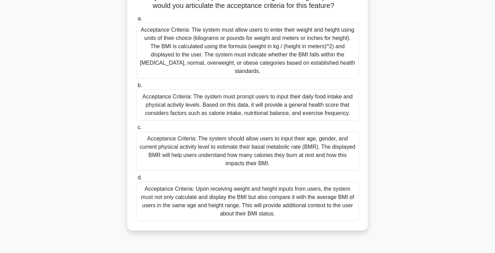
click at [339, 152] on div "Acceptance Criteria: The system should allow users to input their age, gender, …" at bounding box center [247, 150] width 223 height 39
click at [136, 130] on input "c. Acceptance Criteria: The system should allow users to input their age, gende…" at bounding box center [136, 127] width 0 height 4
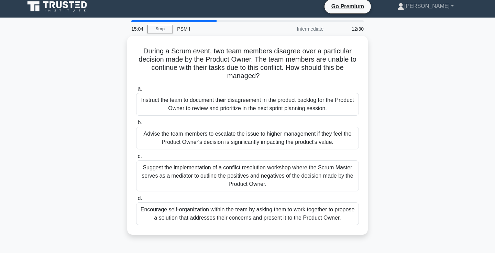
scroll to position [7, 0]
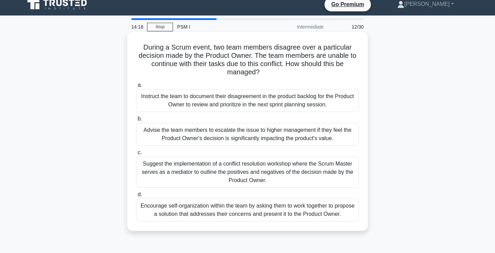
click at [298, 216] on div "Encourage self-organization within the team by asking them to work together to …" at bounding box center [247, 209] width 223 height 23
click at [136, 197] on input "d. Encourage self-organization within the team by asking them to work together …" at bounding box center [136, 194] width 0 height 4
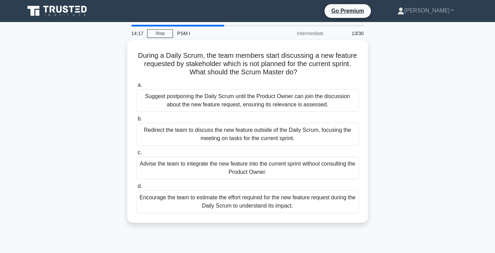
scroll to position [0, 0]
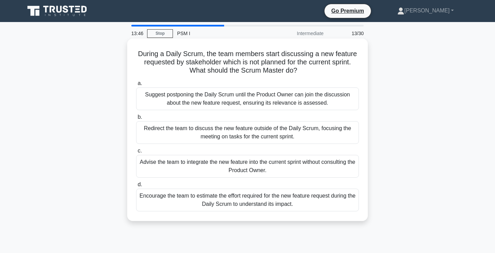
click at [276, 141] on div "Redirect the team to discuss the new feature outside of the Daily Scrum, focusi…" at bounding box center [247, 132] width 223 height 23
click at [136, 119] on input "b. Redirect the team to discuss the new feature outside of the Daily Scrum, foc…" at bounding box center [136, 117] width 0 height 4
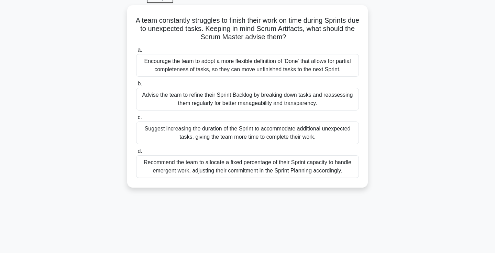
scroll to position [35, 0]
click at [408, 75] on div "A team constantly struggles to finish their work on time during Sprints due to …" at bounding box center [247, 100] width 453 height 190
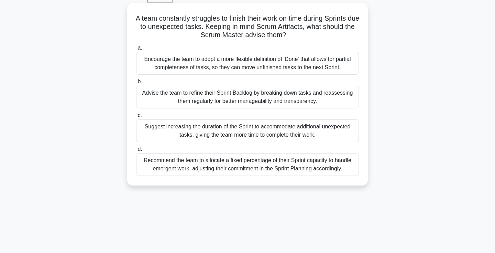
click at [322, 171] on div "Recommend the team to allocate a fixed percentage of their Sprint capacity to h…" at bounding box center [247, 164] width 223 height 23
click at [136, 151] on input "d. Recommend the team to allocate a fixed percentage of their Sprint capacity t…" at bounding box center [136, 149] width 0 height 4
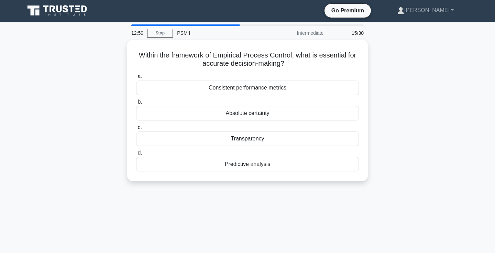
scroll to position [0, 0]
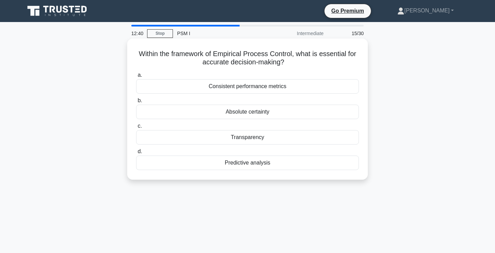
click at [307, 168] on div "Predictive analysis" at bounding box center [247, 162] width 223 height 14
click at [136, 154] on input "d. Predictive analysis" at bounding box center [136, 151] width 0 height 4
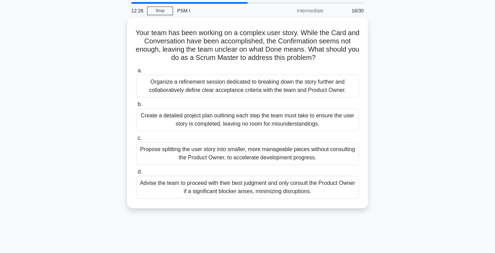
scroll to position [23, 0]
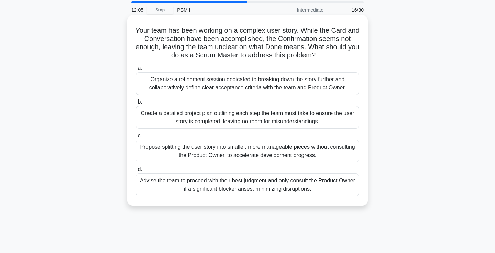
click at [229, 88] on div "Organize a refinement session dedicated to breaking down the story further and …" at bounding box center [247, 83] width 223 height 23
click at [136, 70] on input "a. Organize a refinement session dedicated to breaking down the story further a…" at bounding box center [136, 68] width 0 height 4
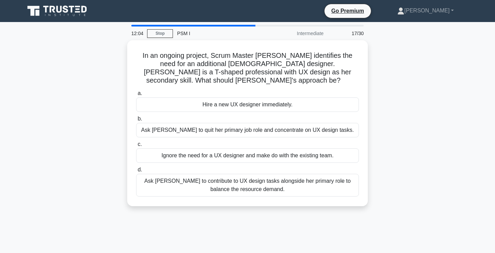
scroll to position [0, 0]
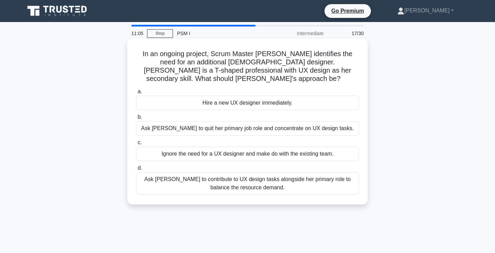
click at [293, 180] on div "Ask Rebecca to contribute to UX design tasks alongside her primary role to bala…" at bounding box center [247, 183] width 223 height 23
click at [136, 170] on input "d. Ask Rebecca to contribute to UX design tasks alongside her primary role to b…" at bounding box center [136, 168] width 0 height 4
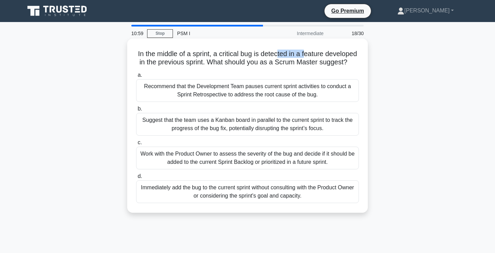
drag, startPoint x: 277, startPoint y: 56, endPoint x: 307, endPoint y: 57, distance: 29.9
click at [307, 57] on h5 "In the middle of a sprint, a critical bug is detected in a feature developed in…" at bounding box center [247, 57] width 224 height 17
click at [308, 60] on h5 "In the middle of a sprint, a critical bug is detected in a feature developed in…" at bounding box center [247, 57] width 224 height 17
click at [330, 156] on div "Work with the Product Owner to assess the severity of the bug and decide if it …" at bounding box center [247, 157] width 223 height 23
click at [136, 145] on input "c. Work with the Product Owner to assess the severity of the bug and decide if …" at bounding box center [136, 142] width 0 height 4
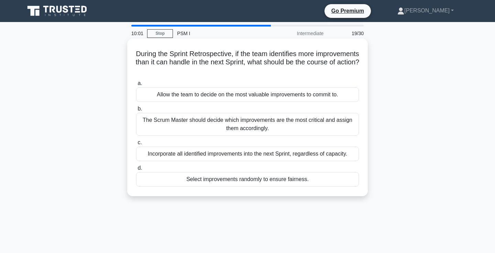
click at [326, 94] on div "Allow the team to decide on the most valuable improvements to commit to." at bounding box center [247, 94] width 223 height 14
click at [136, 86] on input "a. Allow the team to decide on the most valuable improvements to commit to." at bounding box center [136, 83] width 0 height 4
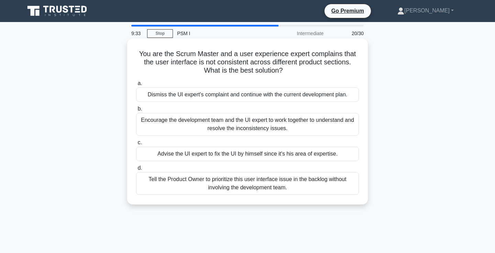
click at [294, 124] on div "Encourage the development team and the UI expert to work together to understand…" at bounding box center [247, 124] width 223 height 23
click at [136, 111] on input "b. Encourage the development team and the UI expert to work together to underst…" at bounding box center [136, 108] width 0 height 4
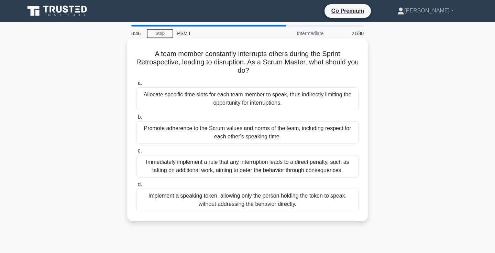
click at [355, 136] on div "Promote adherence to the Scrum values and norms of the team, including respect …" at bounding box center [247, 132] width 223 height 23
click at [136, 119] on input "b. Promote adherence to the Scrum values and norms of the team, including respe…" at bounding box center [136, 117] width 0 height 4
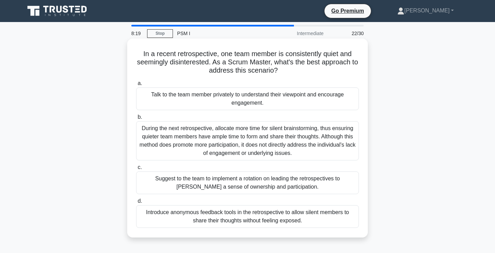
click at [346, 99] on div "Talk to the team member privately to understand their viewpoint and encourage e…" at bounding box center [247, 98] width 223 height 23
click at [136, 86] on input "a. Talk to the team member privately to understand their viewpoint and encourag…" at bounding box center [136, 83] width 0 height 4
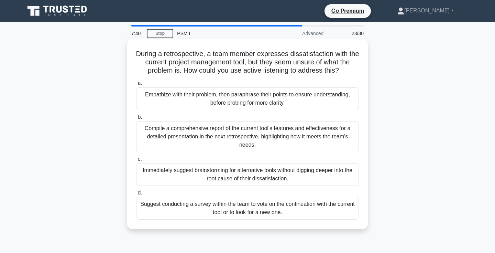
click at [318, 209] on div "Suggest conducting a survey within the team to vote on the continuation with th…" at bounding box center [247, 208] width 223 height 23
click at [136, 195] on input "d. Suggest conducting a survey within the team to vote on the continuation with…" at bounding box center [136, 192] width 0 height 4
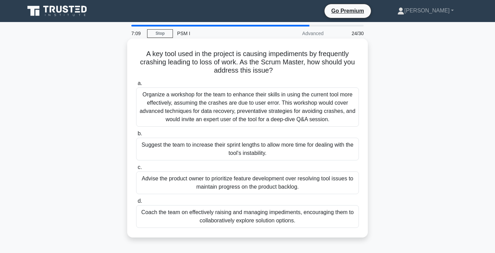
click at [350, 218] on div "Coach the team on effectively raising and managing impediments, encouraging the…" at bounding box center [247, 216] width 223 height 23
click at [136, 203] on input "d. Coach the team on effectively raising and managing impediments, encouraging …" at bounding box center [136, 201] width 0 height 4
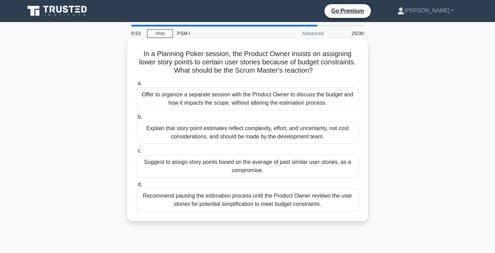
click at [332, 136] on div "Explain that story point estimates reflect complexity, effort, and uncertainty,…" at bounding box center [247, 132] width 223 height 23
click at [136, 119] on input "b. Explain that story point estimates reflect complexity, effort, and uncertain…" at bounding box center [136, 117] width 0 height 4
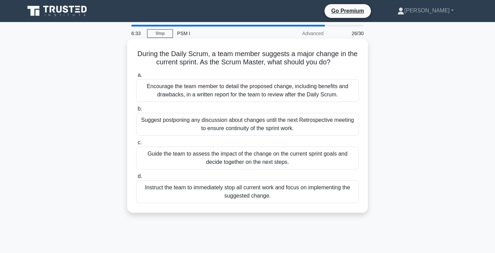
drag, startPoint x: 326, startPoint y: 62, endPoint x: 344, endPoint y: 63, distance: 18.2
click at [344, 63] on h5 "During the Daily Scrum, a team member suggests a major change in the current sp…" at bounding box center [247, 57] width 224 height 17
click at [348, 63] on h5 "During the Daily Scrum, a team member suggests a major change in the current sp…" at bounding box center [247, 57] width 224 height 17
click at [352, 163] on div "Guide the team to assess the impact of the change on the current sprint goals a…" at bounding box center [247, 157] width 223 height 23
click at [136, 145] on input "c. Guide the team to assess the impact of the change on the current sprint goal…" at bounding box center [136, 142] width 0 height 4
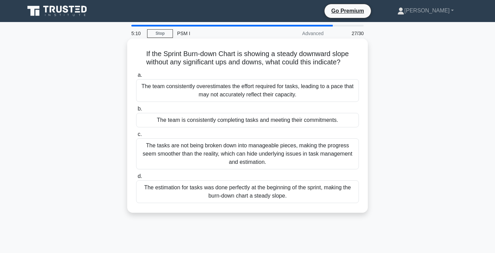
click at [322, 90] on div "The team consistently overestimates the effort required for tasks, leading to a…" at bounding box center [247, 90] width 223 height 23
click at [136, 77] on input "a. The team consistently overestimates the effort required for tasks, leading t…" at bounding box center [136, 75] width 0 height 4
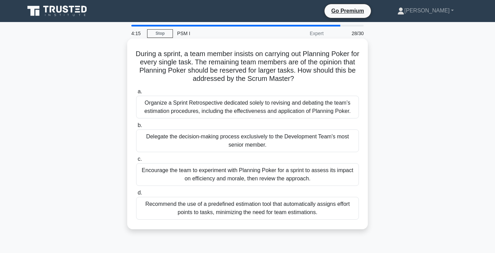
click at [281, 176] on div "Encourage the team to experiment with Planning Poker for a sprint to assess its…" at bounding box center [247, 174] width 223 height 23
click at [136, 161] on input "c. Encourage the team to experiment with Planning Poker for a sprint to assess …" at bounding box center [136, 159] width 0 height 4
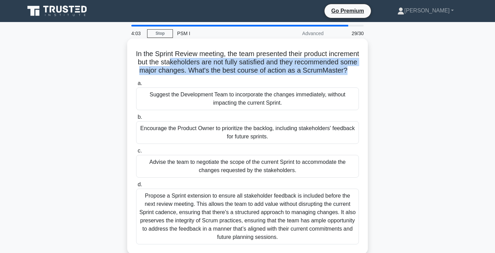
drag, startPoint x: 270, startPoint y: 78, endPoint x: 218, endPoint y: 58, distance: 54.9
click at [218, 58] on h5 "In the Sprint Review meeting, the team presented their product increment but th…" at bounding box center [247, 61] width 224 height 25
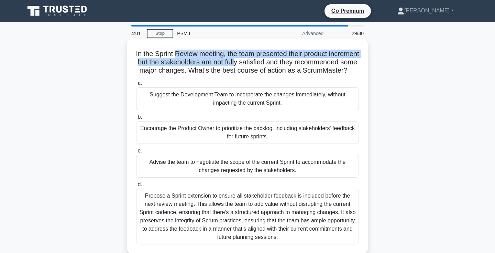
drag, startPoint x: 193, startPoint y: 56, endPoint x: 295, endPoint y: 69, distance: 103.2
click at [295, 69] on h5 "In the Sprint Review meeting, the team presented their product increment but th…" at bounding box center [247, 61] width 224 height 25
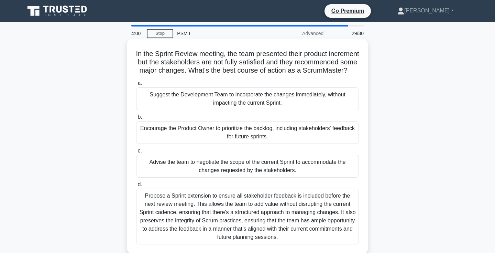
click at [300, 70] on h5 "In the Sprint Review meeting, the team presented their product increment but th…" at bounding box center [247, 61] width 224 height 25
click at [342, 140] on div "Encourage the Product Owner to prioritize the backlog, including stakeholders' …" at bounding box center [247, 132] width 223 height 23
click at [136, 119] on input "b. Encourage the Product Owner to prioritize the backlog, including stakeholder…" at bounding box center [136, 117] width 0 height 4
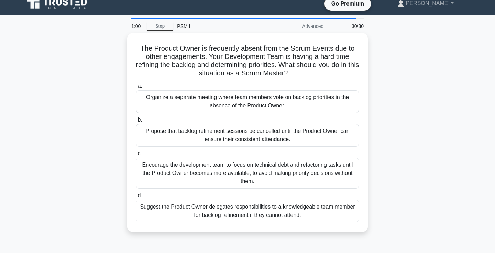
scroll to position [9, 0]
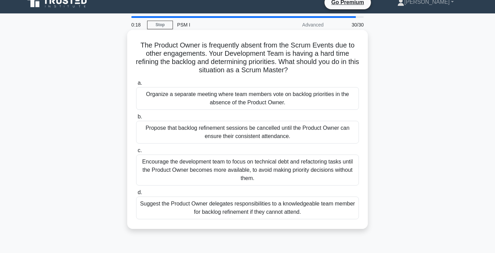
click at [347, 210] on div "Suggest the Product Owner delegates responsibilities to a knowledgeable team me…" at bounding box center [247, 207] width 223 height 23
click at [136, 194] on input "d. Suggest the Product Owner delegates responsibilities to a knowledgeable team…" at bounding box center [136, 192] width 0 height 4
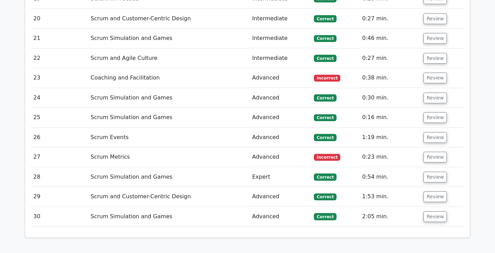
scroll to position [1446, 0]
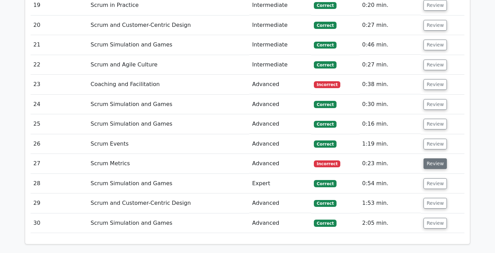
click at [436, 158] on button "Review" at bounding box center [434, 163] width 23 height 11
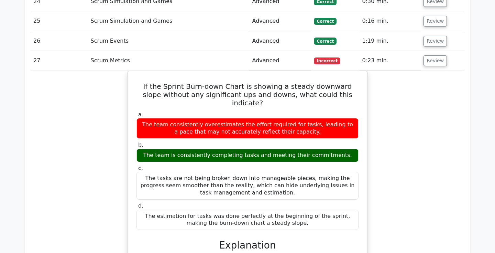
scroll to position [1553, 0]
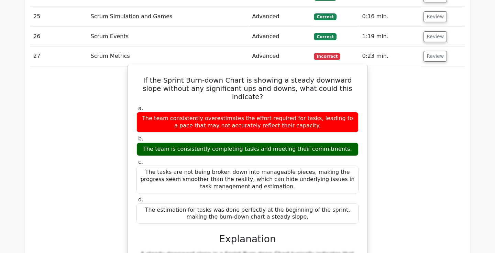
drag, startPoint x: 179, startPoint y: 110, endPoint x: 310, endPoint y: 122, distance: 131.4
click at [310, 122] on div "a. The team consistently overestimates the effort required for tasks, leading t…" at bounding box center [247, 164] width 230 height 122
click at [327, 142] on div "The team is consistently completing tasks and meeting their commitments." at bounding box center [247, 148] width 222 height 13
drag, startPoint x: 327, startPoint y: 113, endPoint x: 263, endPoint y: 112, distance: 64.3
click at [263, 142] on div "The team is consistently completing tasks and meeting their commitments." at bounding box center [247, 148] width 222 height 13
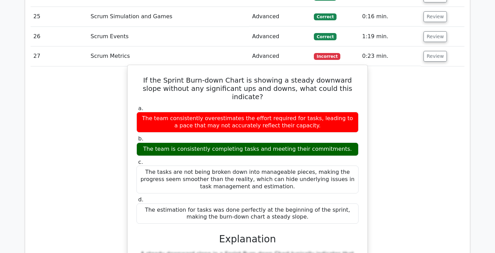
click at [284, 76] on h5 "If the Sprint Burn-down Chart is showing a steady downward slope without any si…" at bounding box center [247, 88] width 223 height 25
click at [248, 142] on div "The team is consistently completing tasks and meeting their commitments." at bounding box center [247, 148] width 222 height 13
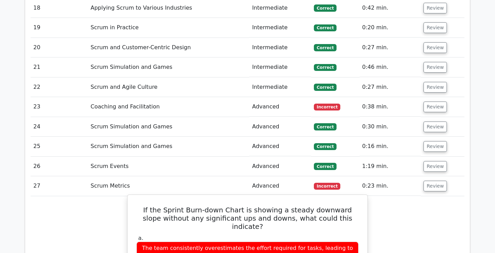
scroll to position [1423, 0]
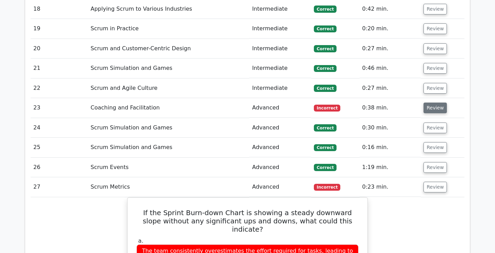
click at [432, 102] on button "Review" at bounding box center [434, 107] width 23 height 11
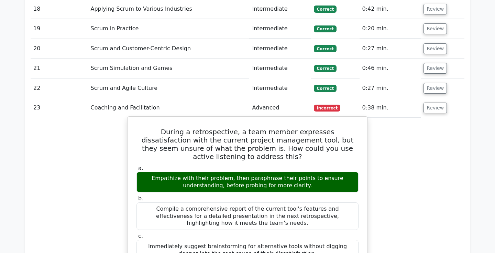
click at [209, 127] on h5 "During a retrospective, a team member expresses dissatisfaction with the curren…" at bounding box center [247, 143] width 223 height 33
click at [217, 127] on h5 "During a retrospective, a team member expresses dissatisfaction with the curren…" at bounding box center [247, 143] width 223 height 33
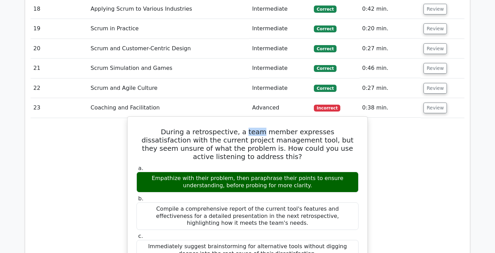
click at [217, 127] on h5 "During a retrospective, a team member expresses dissatisfaction with the curren…" at bounding box center [247, 143] width 223 height 33
click at [219, 171] on div "Empathize with their problem, then paraphrase their points to ensure understand…" at bounding box center [247, 181] width 222 height 21
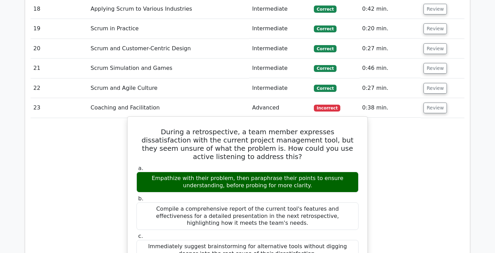
click at [219, 171] on div "Empathize with their problem, then paraphrase their points to ensure understand…" at bounding box center [247, 181] width 222 height 21
click at [243, 171] on div "Empathize with their problem, then paraphrase their points to ensure understand…" at bounding box center [247, 181] width 222 height 21
click at [251, 171] on div "Empathize with their problem, then paraphrase their points to ensure understand…" at bounding box center [247, 181] width 222 height 21
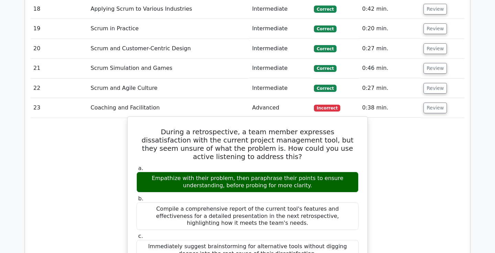
click at [251, 171] on div "Empathize with their problem, then paraphrase their points to ensure understand…" at bounding box center [247, 181] width 222 height 21
click at [262, 171] on div "Empathize with their problem, then paraphrase their points to ensure understand…" at bounding box center [247, 181] width 222 height 21
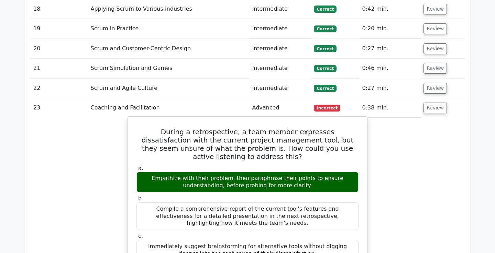
click at [262, 171] on div "Empathize with their problem, then paraphrase their points to ensure understand…" at bounding box center [247, 181] width 222 height 21
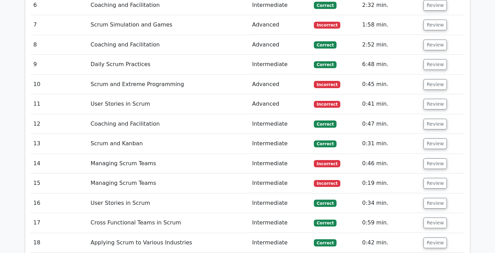
scroll to position [1196, 0]
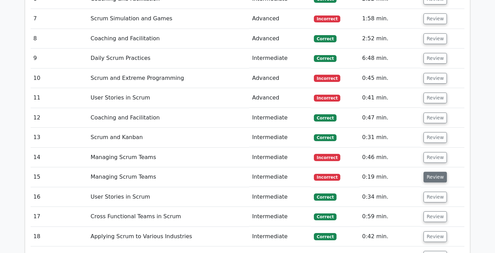
click at [429, 171] on button "Review" at bounding box center [434, 176] width 23 height 11
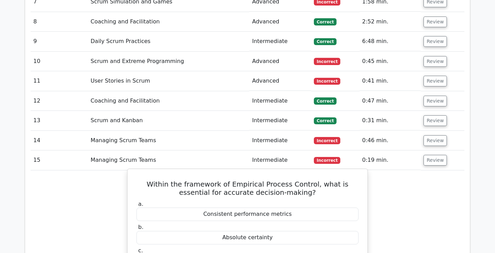
scroll to position [1205, 0]
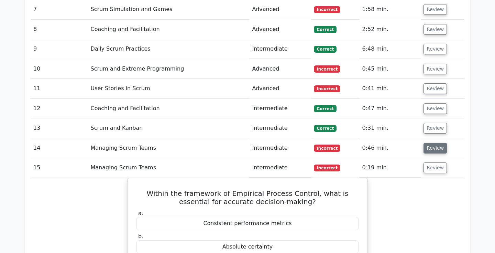
click at [436, 143] on button "Review" at bounding box center [434, 148] width 23 height 11
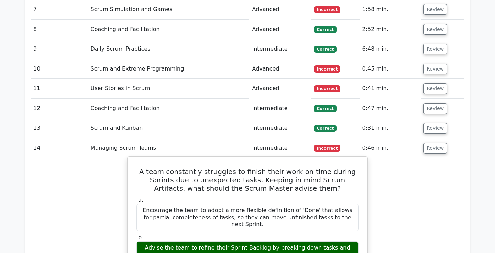
click at [217, 167] on h5 "A team constantly struggles to finish their work on time during Sprints due to …" at bounding box center [247, 179] width 223 height 25
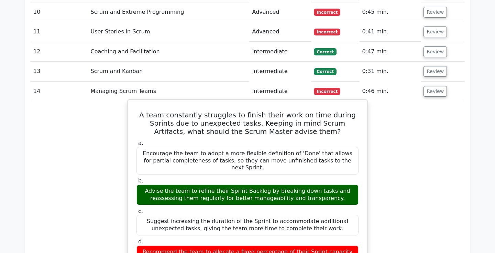
scroll to position [1271, 0]
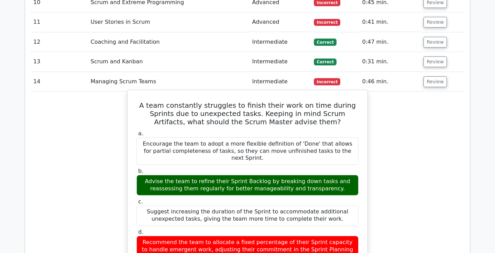
click at [224, 175] on div "Advise the team to refine their Sprint Backlog by breaking down tasks and reass…" at bounding box center [247, 185] width 222 height 21
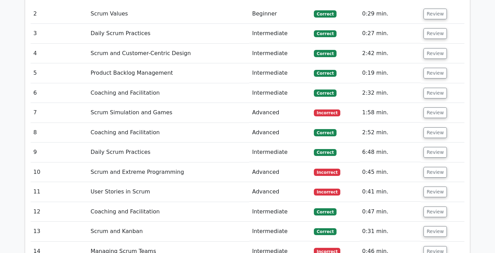
scroll to position [1099, 0]
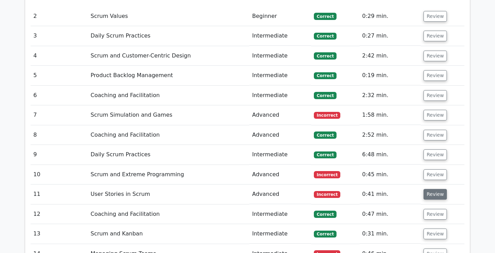
click at [435, 189] on button "Review" at bounding box center [434, 194] width 23 height 11
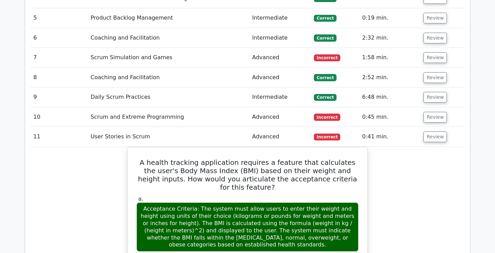
scroll to position [1111, 0]
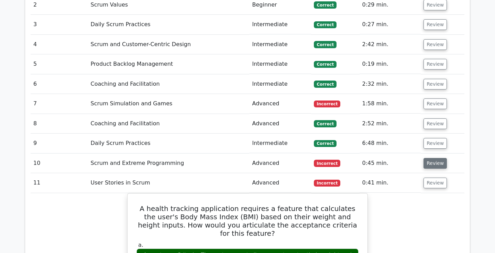
click at [439, 158] on button "Review" at bounding box center [434, 163] width 23 height 11
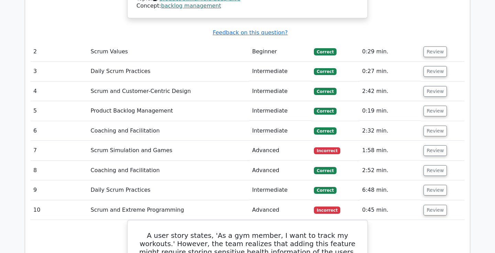
scroll to position [1045, 0]
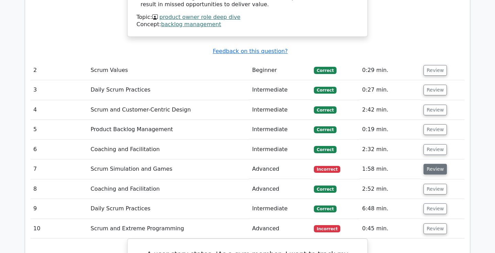
click at [439, 164] on button "Review" at bounding box center [434, 169] width 23 height 11
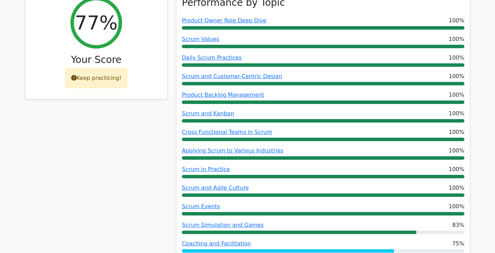
scroll to position [0, 0]
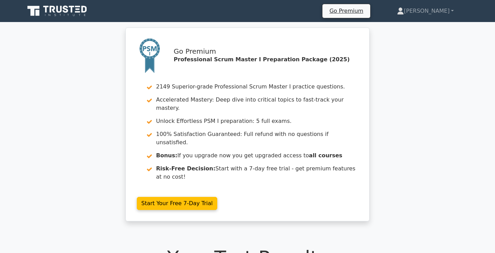
click at [403, 111] on div "Go Premium Professional Scrum Master I Preparation Package (2025) 2149 Superior…" at bounding box center [247, 128] width 495 height 202
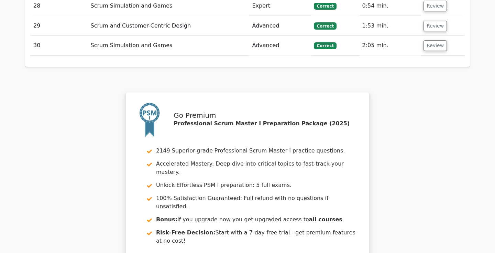
scroll to position [3924, 0]
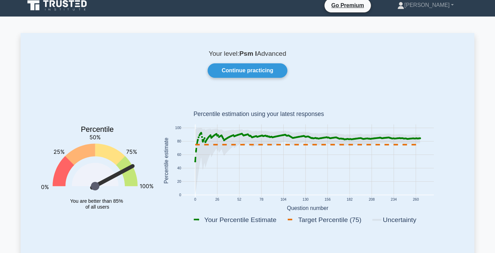
scroll to position [6, 0]
